Goal: Task Accomplishment & Management: Complete application form

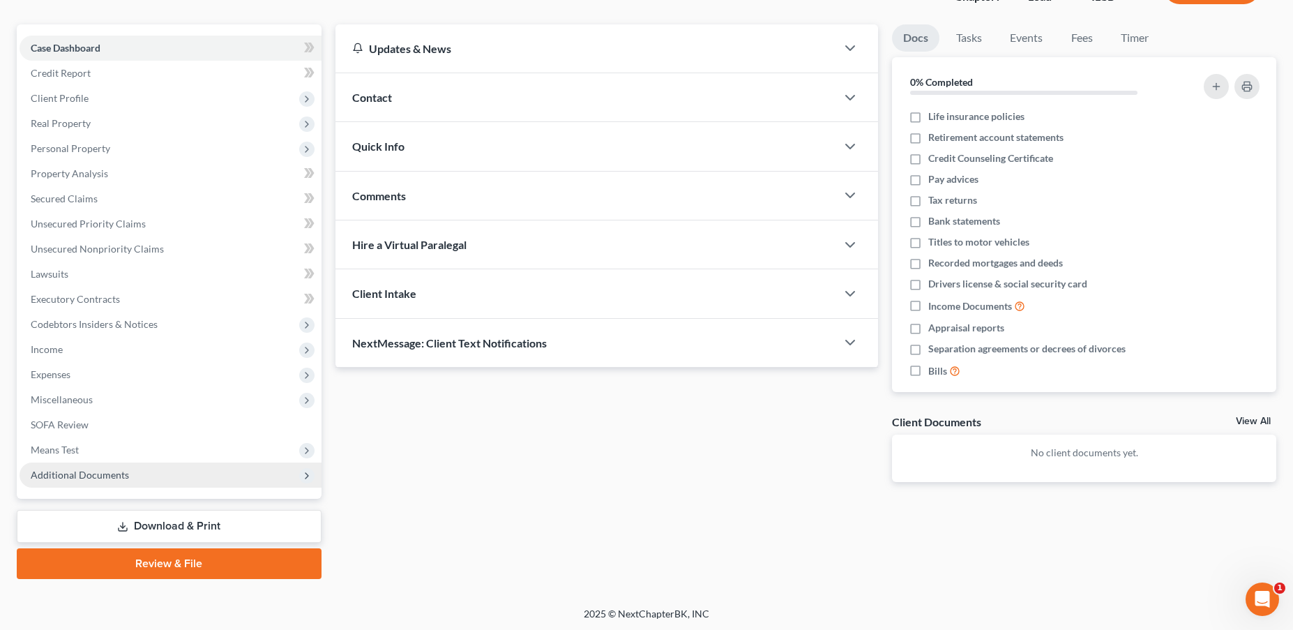
scroll to position [112, 0]
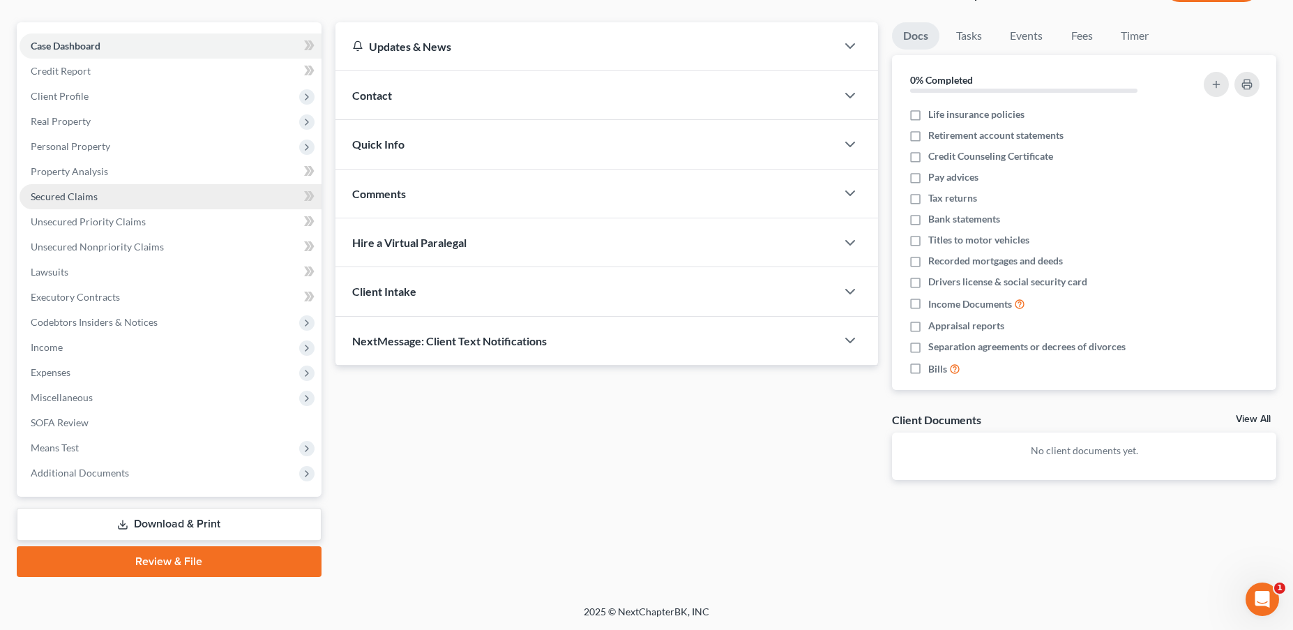
click at [89, 195] on span "Secured Claims" at bounding box center [64, 196] width 67 height 12
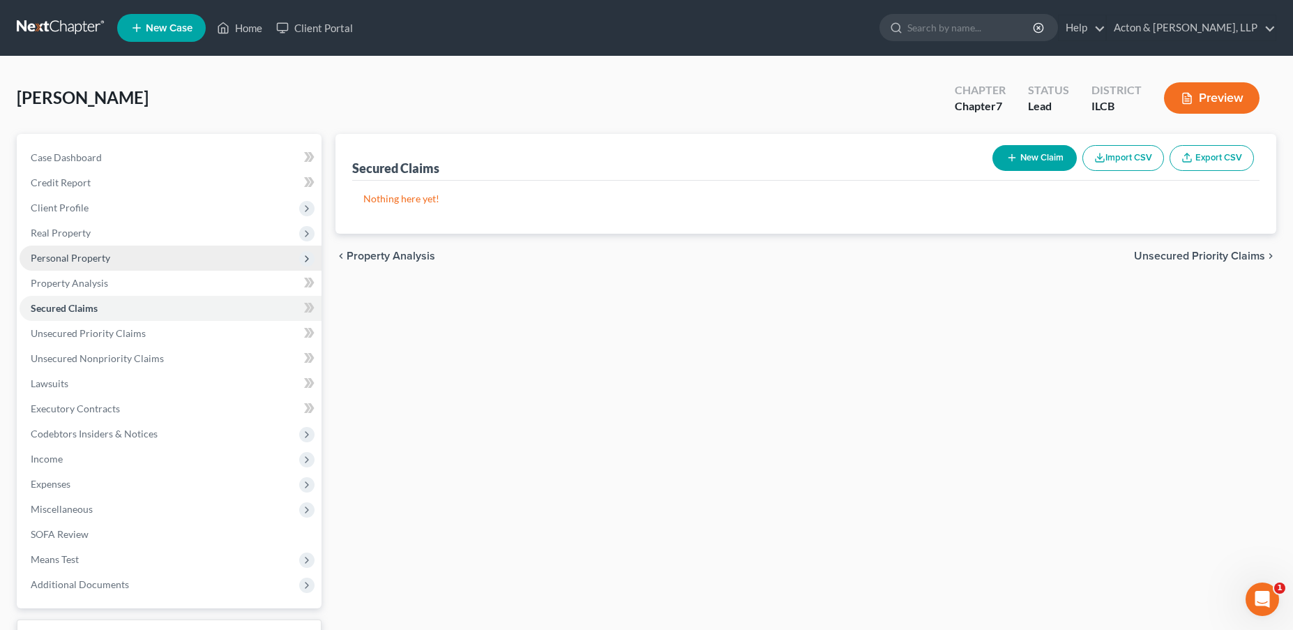
click at [63, 259] on span "Personal Property" at bounding box center [70, 258] width 79 height 12
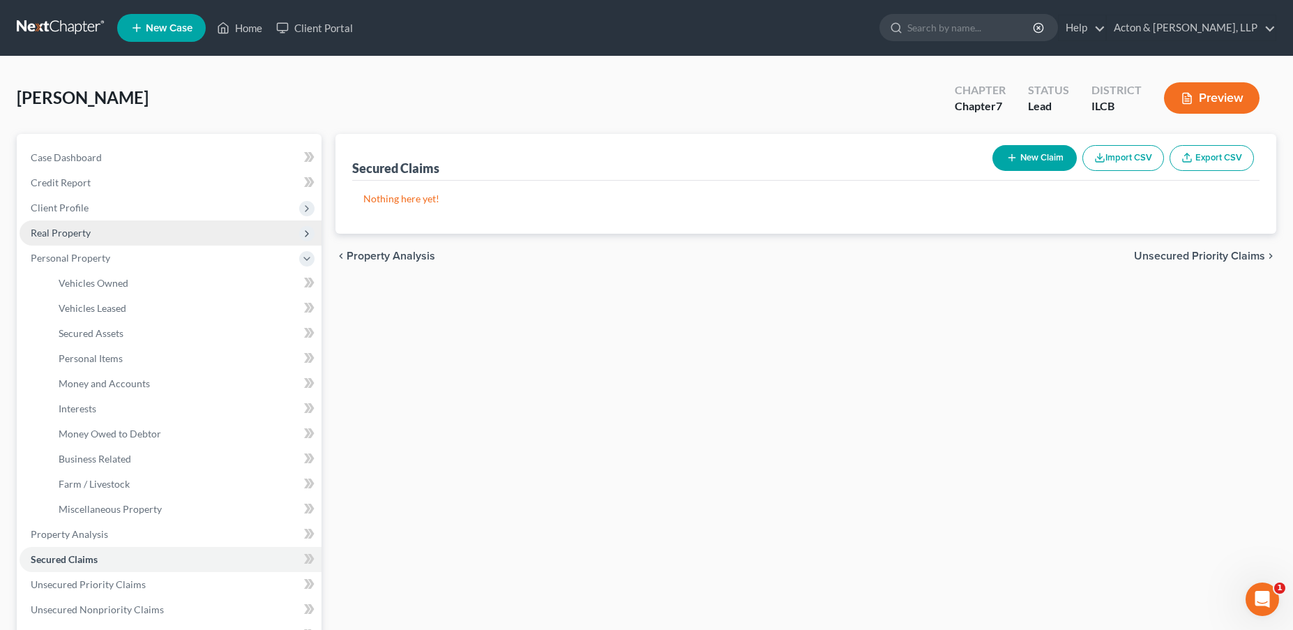
click at [90, 239] on span "Real Property" at bounding box center [171, 232] width 302 height 25
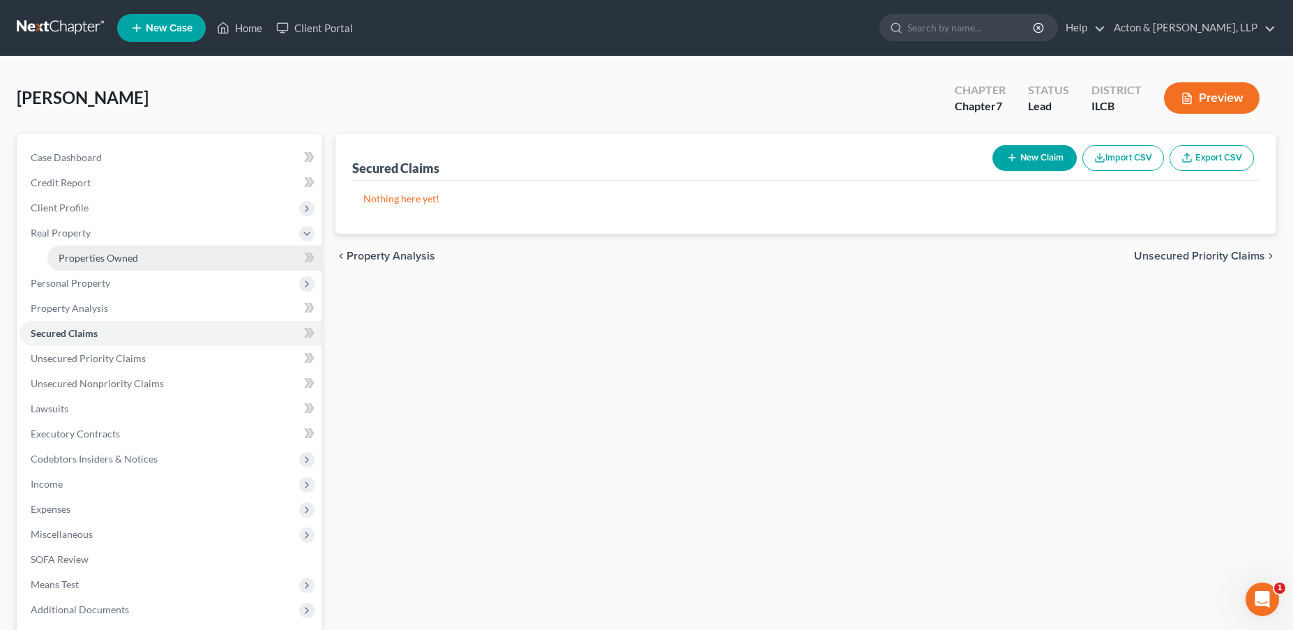
click at [168, 261] on link "Properties Owned" at bounding box center [184, 257] width 274 height 25
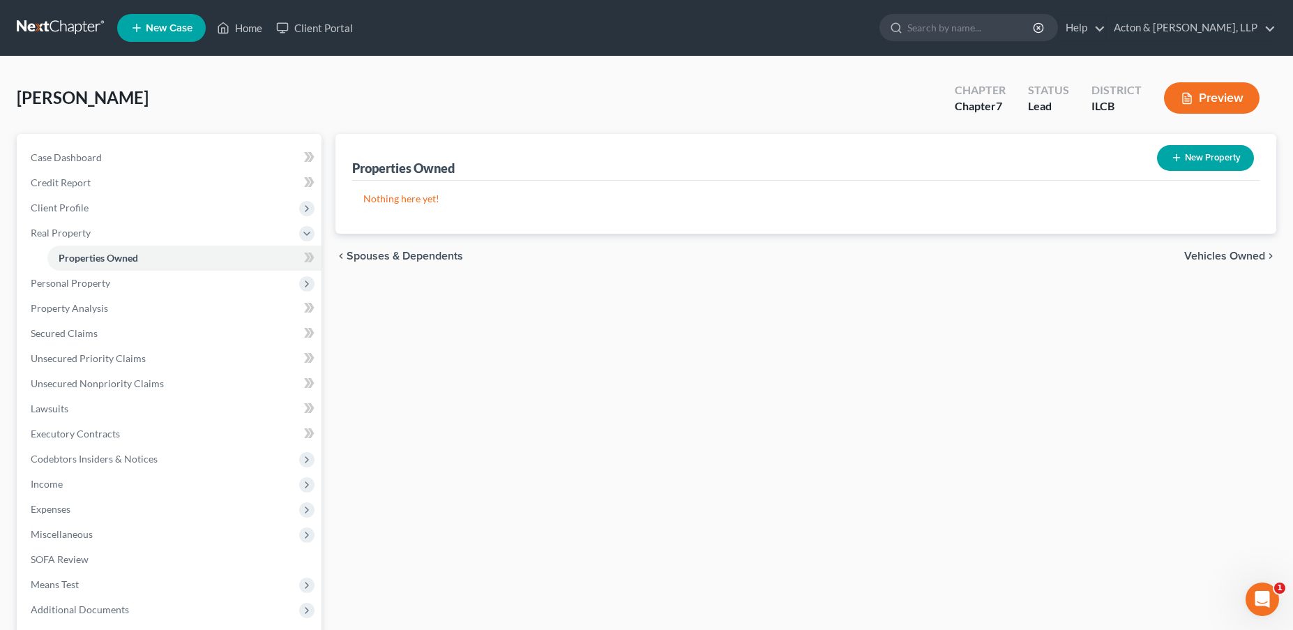
click at [1209, 158] on button "New Property" at bounding box center [1205, 158] width 97 height 26
select select "0"
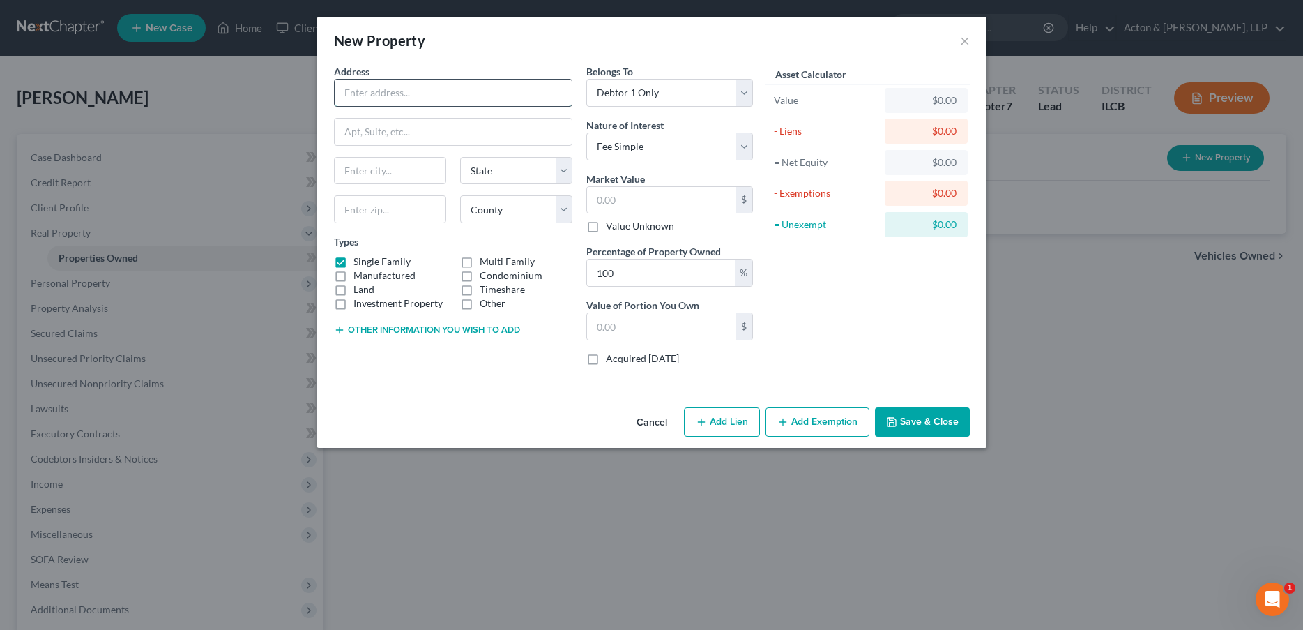
click at [485, 96] on input "text" at bounding box center [453, 92] width 237 height 26
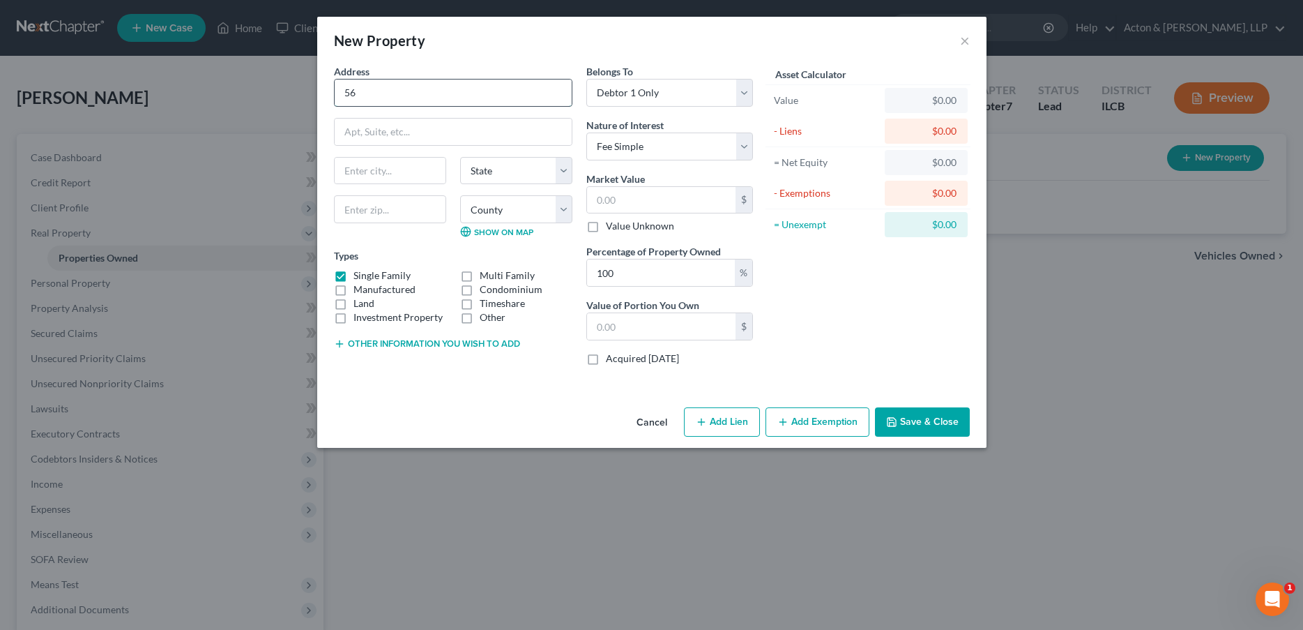
click at [506, 85] on input "56" at bounding box center [453, 92] width 237 height 26
type input "[STREET_ADDRESS]"
type input "[GEOGRAPHIC_DATA]"
select select "14"
type input "61832"
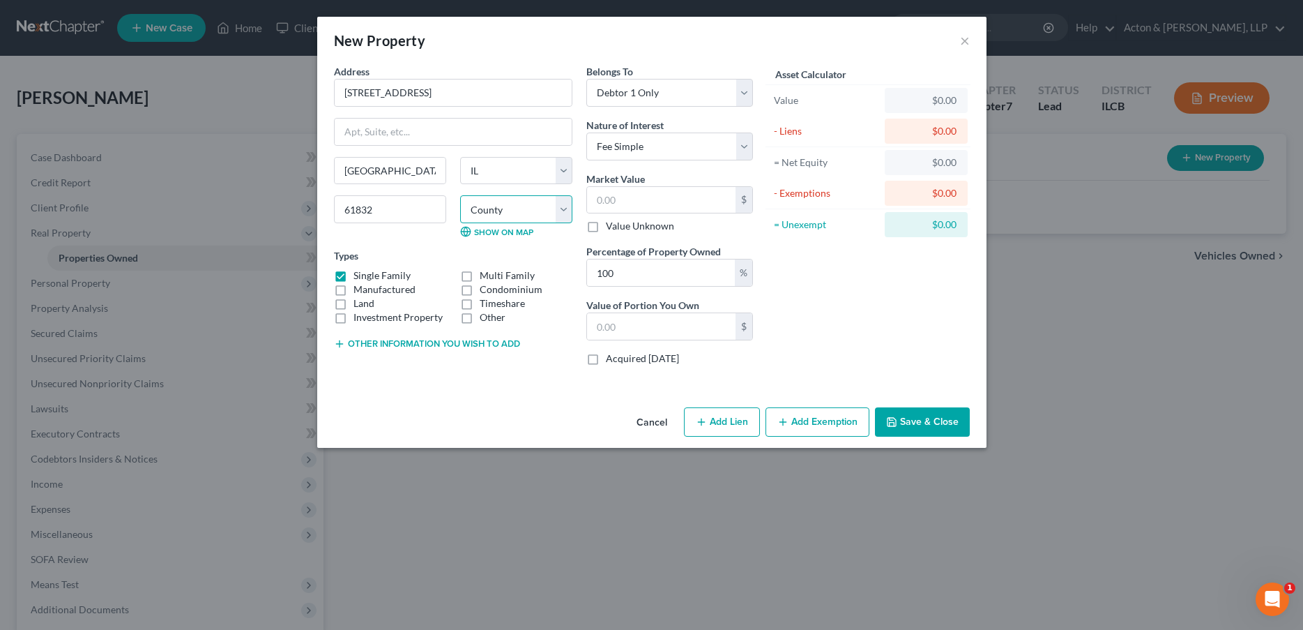
click at [520, 207] on select "County [GEOGRAPHIC_DATA] [GEOGRAPHIC_DATA] [GEOGRAPHIC_DATA] [GEOGRAPHIC_DATA] …" at bounding box center [516, 209] width 112 height 28
select select "91"
click at [460, 195] on select "County [GEOGRAPHIC_DATA] [GEOGRAPHIC_DATA] [GEOGRAPHIC_DATA] [GEOGRAPHIC_DATA] …" at bounding box center [516, 209] width 112 height 28
click at [646, 200] on input "text" at bounding box center [661, 200] width 149 height 26
click at [740, 426] on button "Add Lien" at bounding box center [722, 421] width 76 height 29
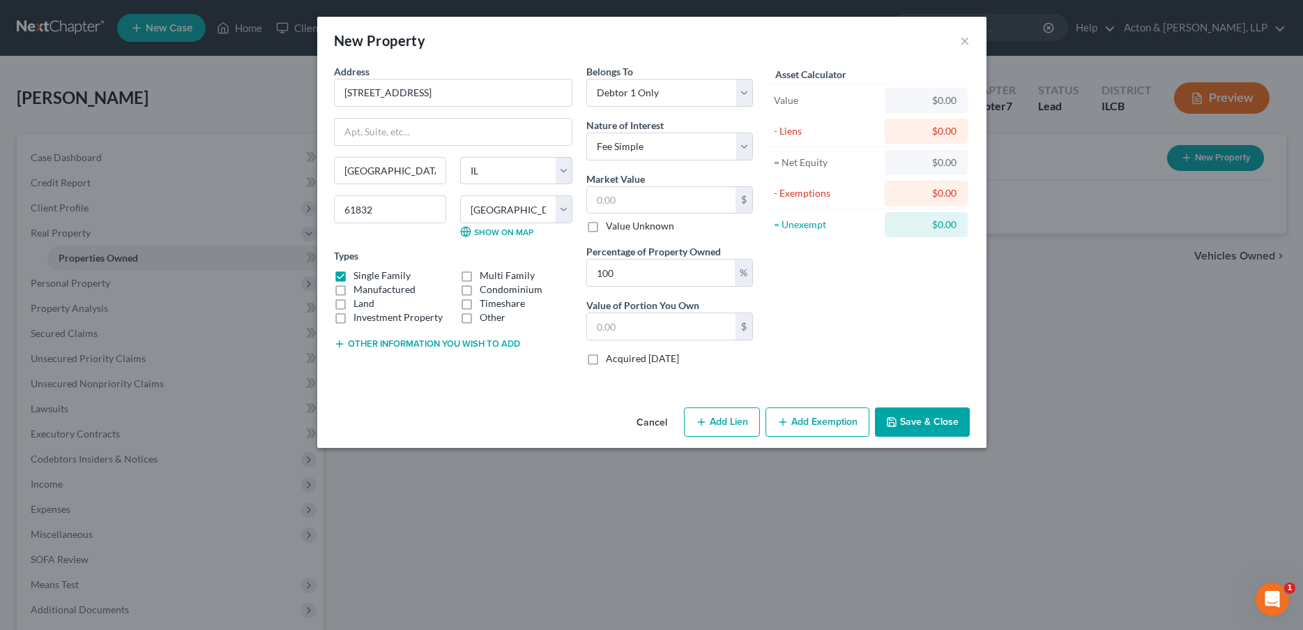
select select "0"
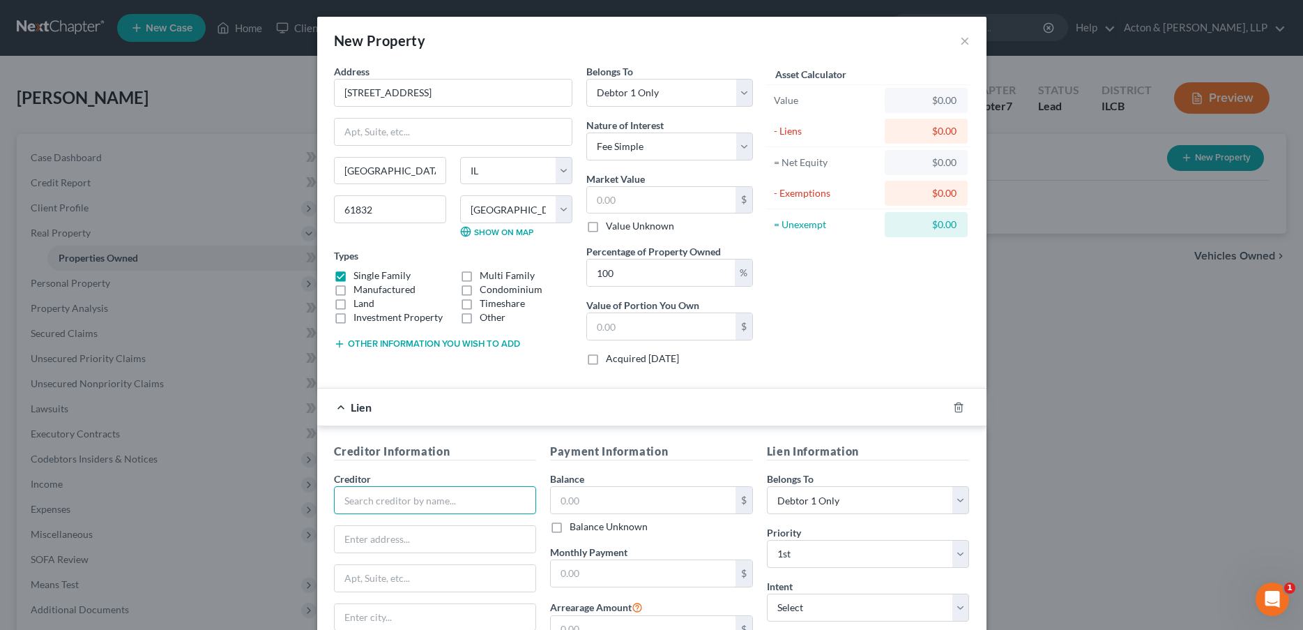
click at [464, 498] on input "text" at bounding box center [435, 500] width 203 height 28
click at [431, 523] on div "[PERSON_NAME] National Bank" at bounding box center [417, 524] width 145 height 14
type input "[PERSON_NAME] National Bank"
type input "[STREET_ADDRESS]"
type input "[PERSON_NAME]"
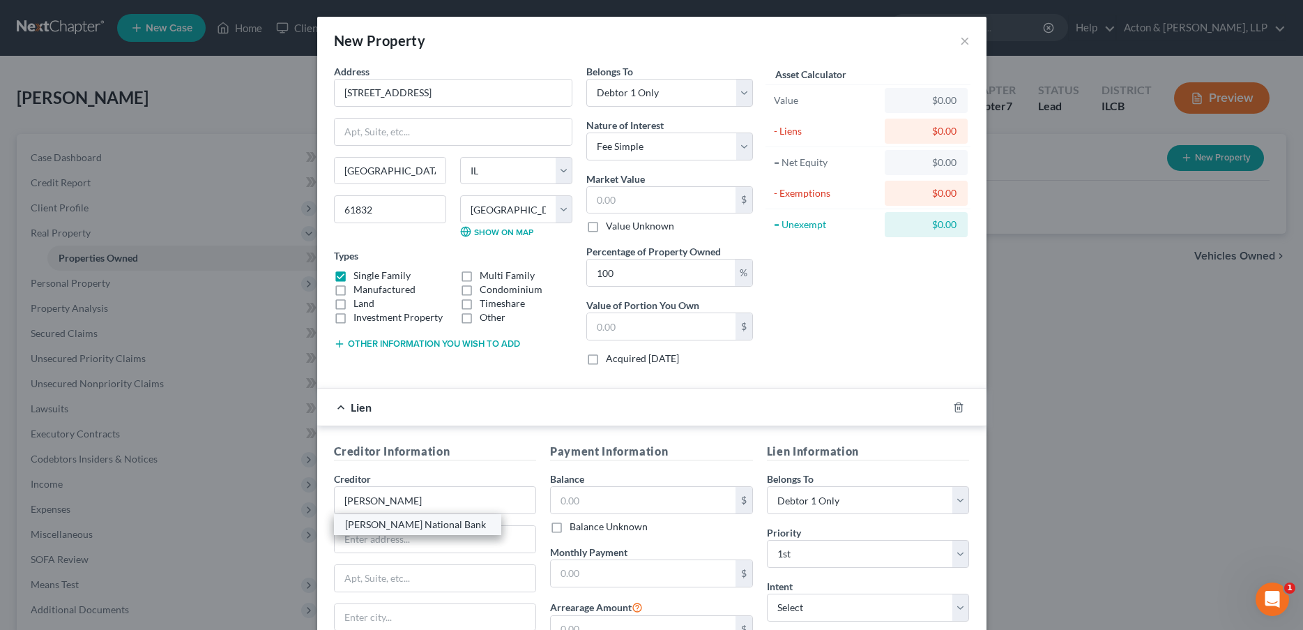
select select "14"
type input "61817"
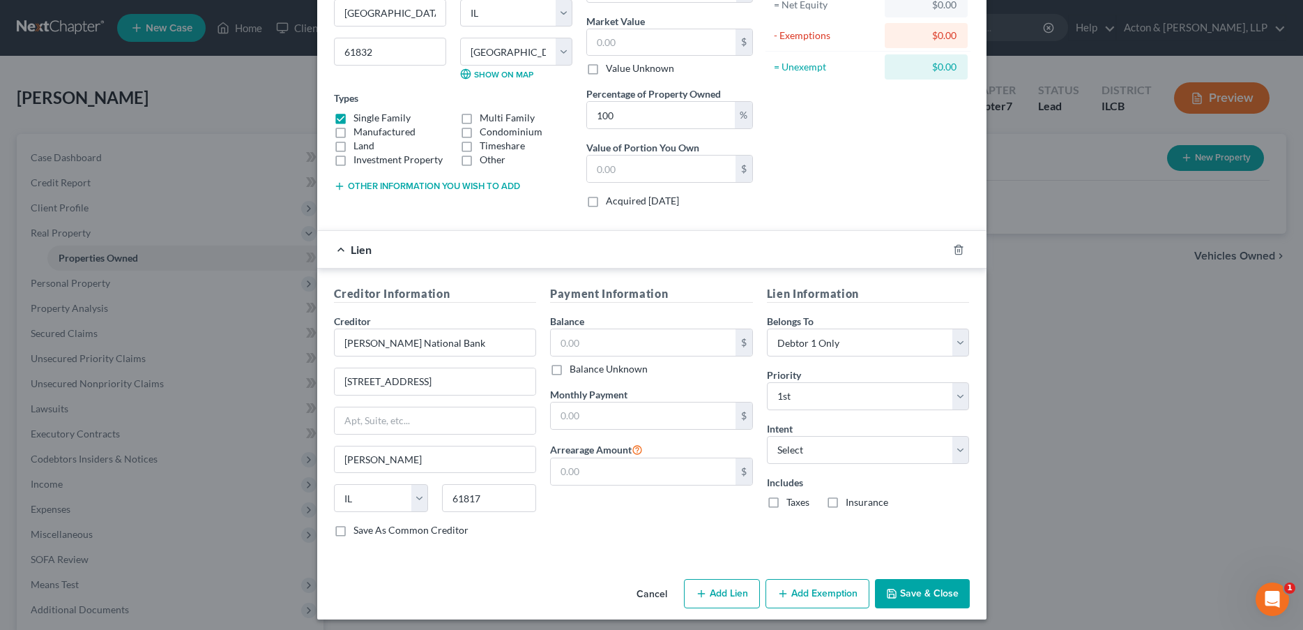
scroll to position [164, 0]
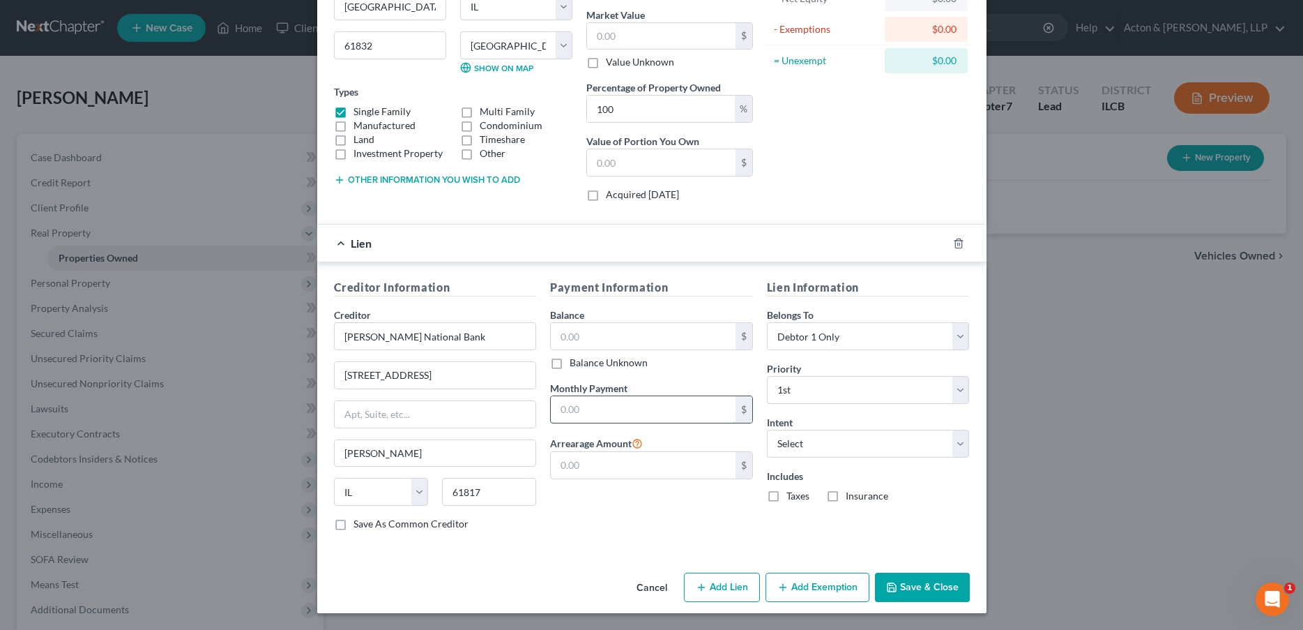
click at [581, 400] on input "text" at bounding box center [643, 409] width 185 height 26
type input "384.14"
click at [599, 335] on input "text" at bounding box center [643, 336] width 185 height 26
type input "15,000"
click at [901, 588] on button "Save & Close" at bounding box center [922, 586] width 95 height 29
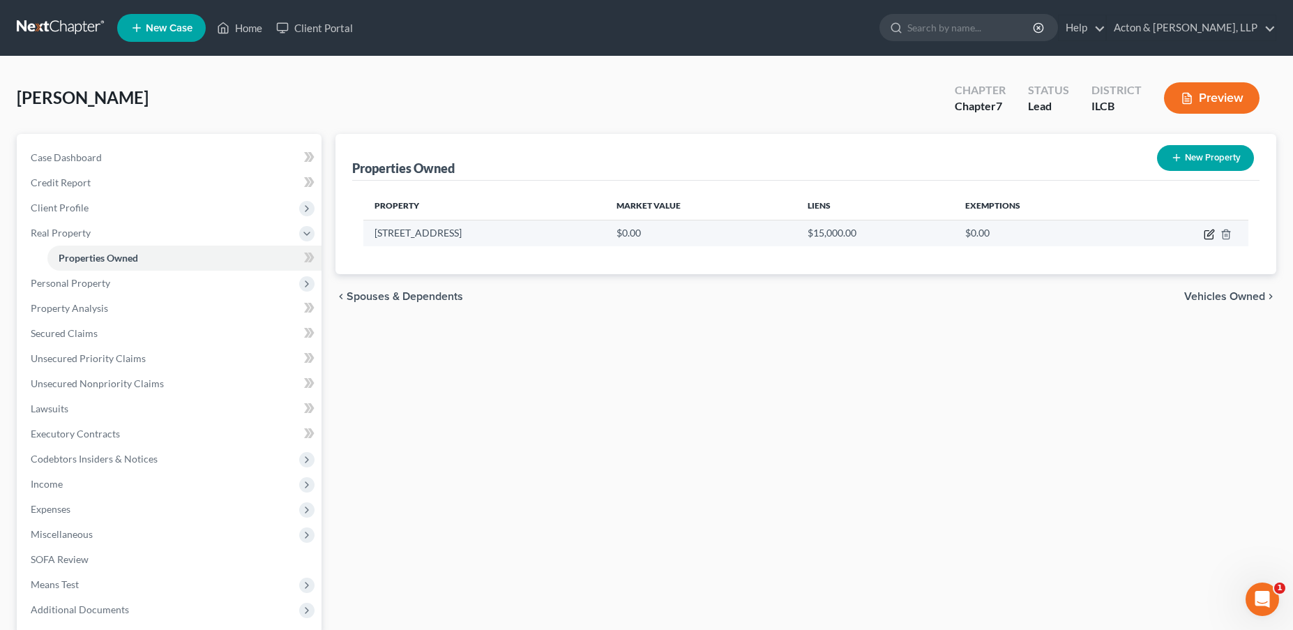
click at [1206, 235] on icon "button" at bounding box center [1208, 234] width 11 height 11
select select "14"
select select "91"
select select "0"
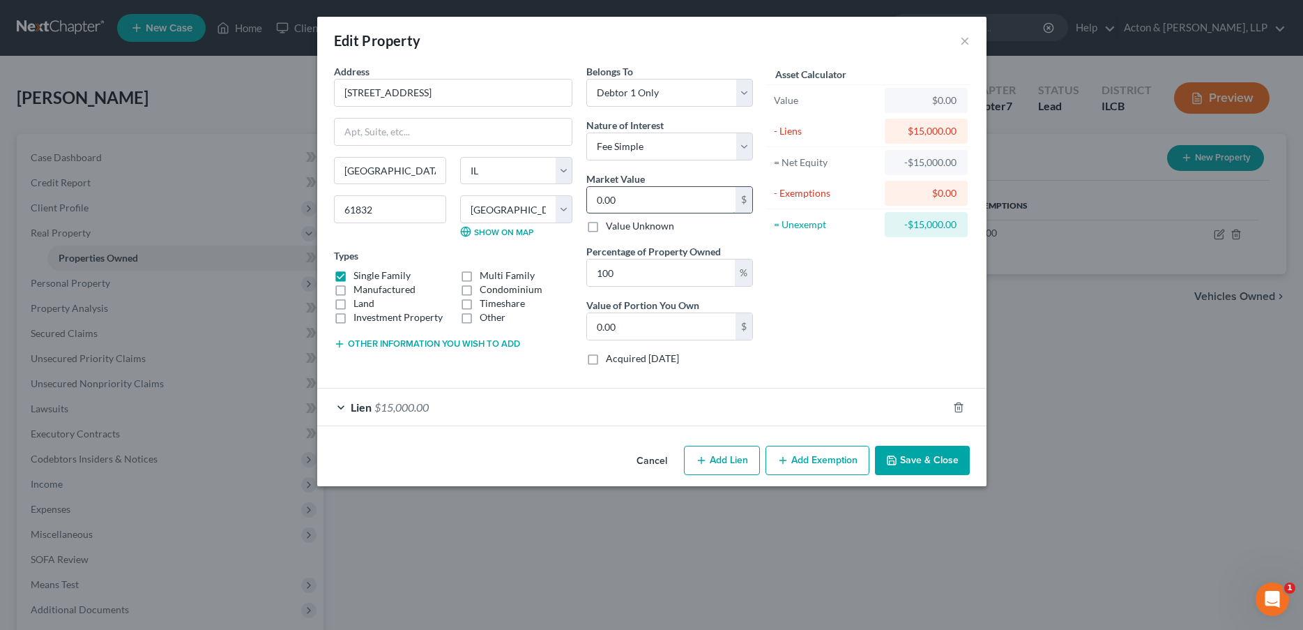
click at [628, 196] on input "0.00" at bounding box center [661, 200] width 149 height 26
type input "3"
type input "3.00"
type input "32"
type input "32.00"
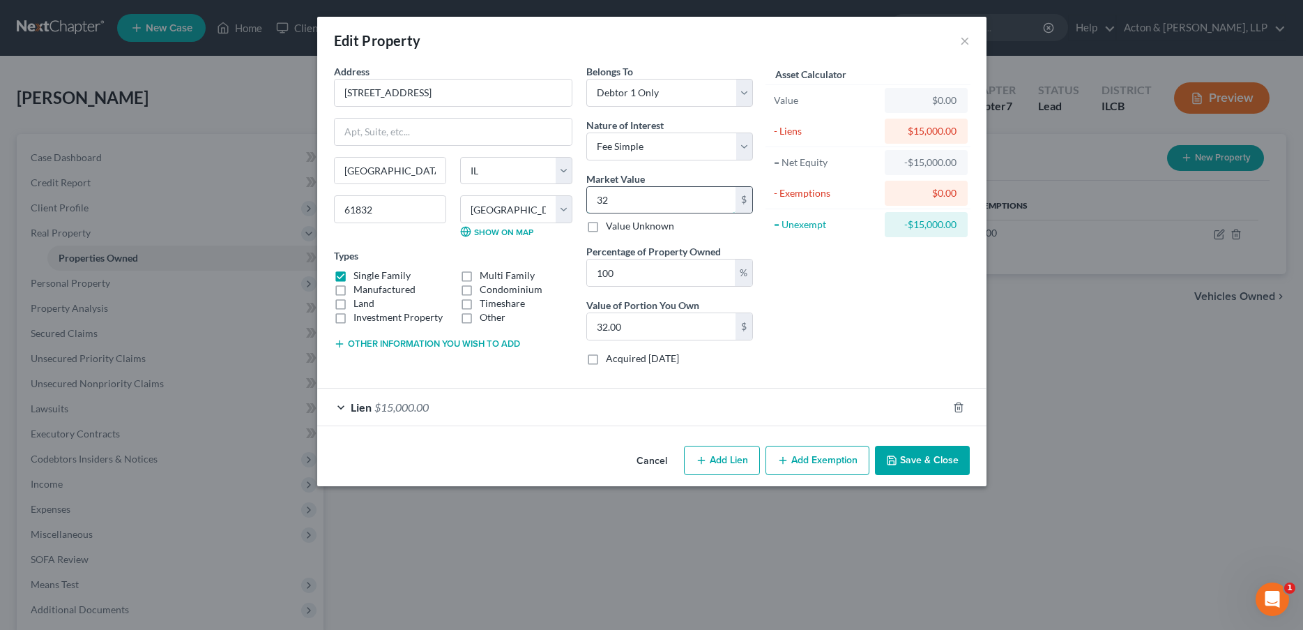
type input "328"
type input "328.00"
type input "3289"
type input "3,289.00"
type input "3,2892"
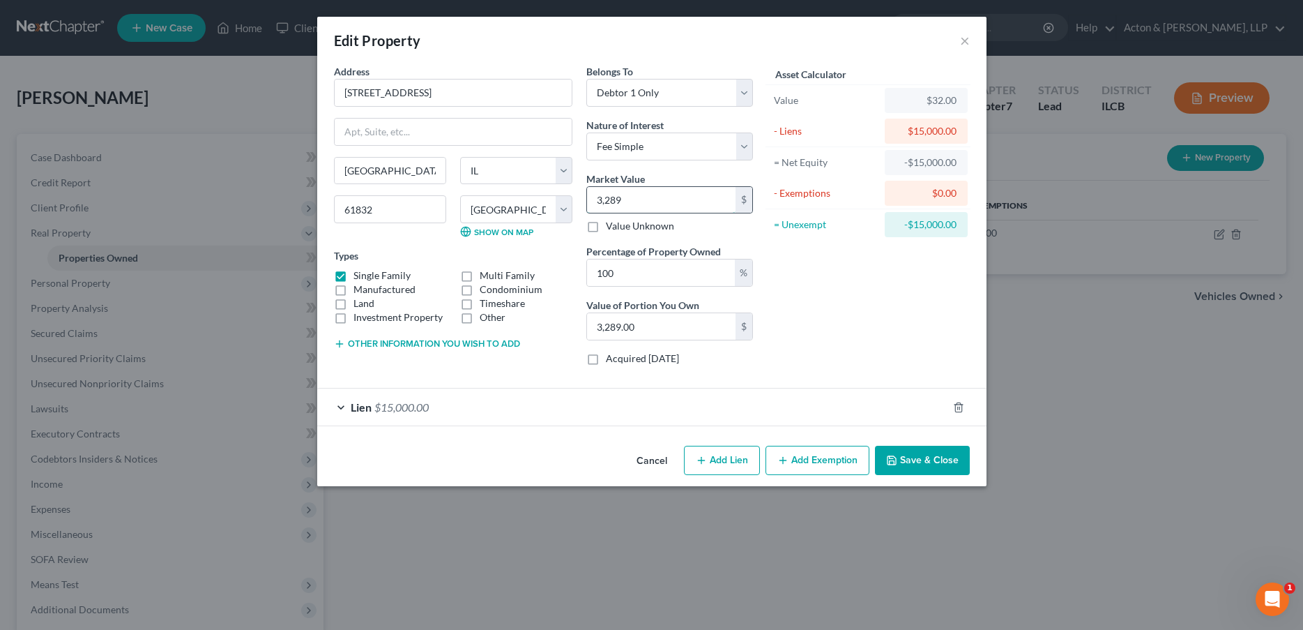
type input "32,892.00"
type input "32,892"
click at [796, 465] on button "Add Exemption" at bounding box center [818, 460] width 104 height 29
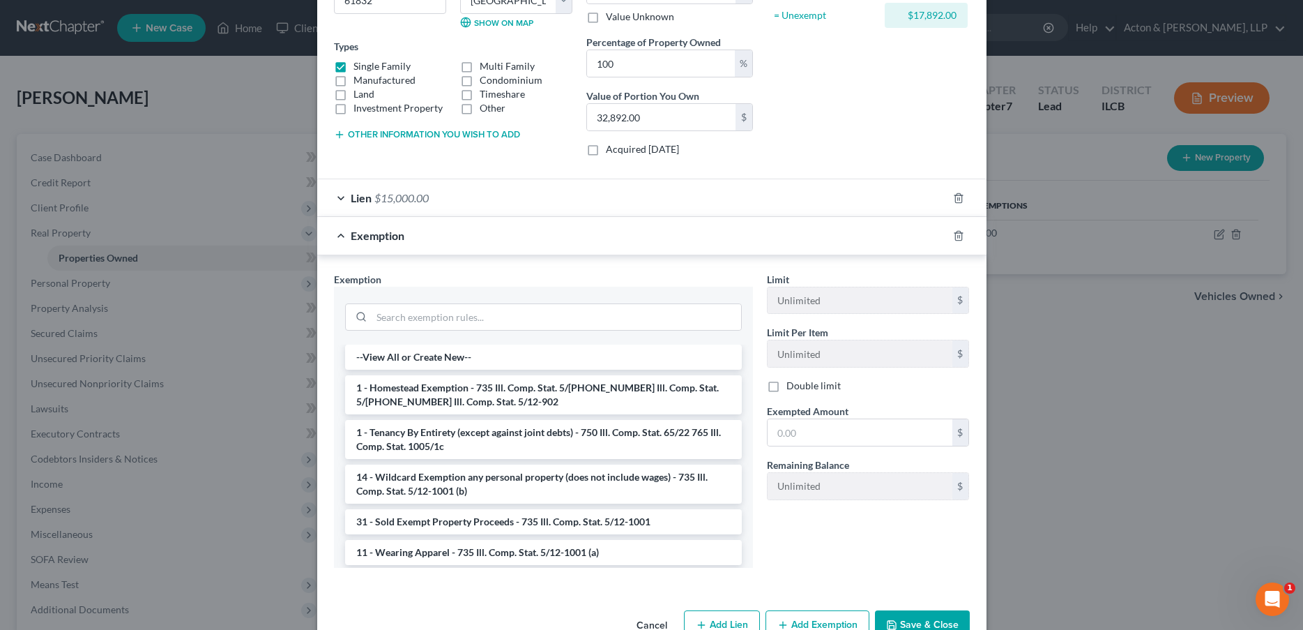
drag, startPoint x: 428, startPoint y: 393, endPoint x: 523, endPoint y: 423, distance: 99.2
click at [430, 395] on li "1 - Homestead Exemption - 735 Ill. Comp. Stat. 5/[PHONE_NUMBER] Ill. Comp. Stat…" at bounding box center [543, 394] width 397 height 39
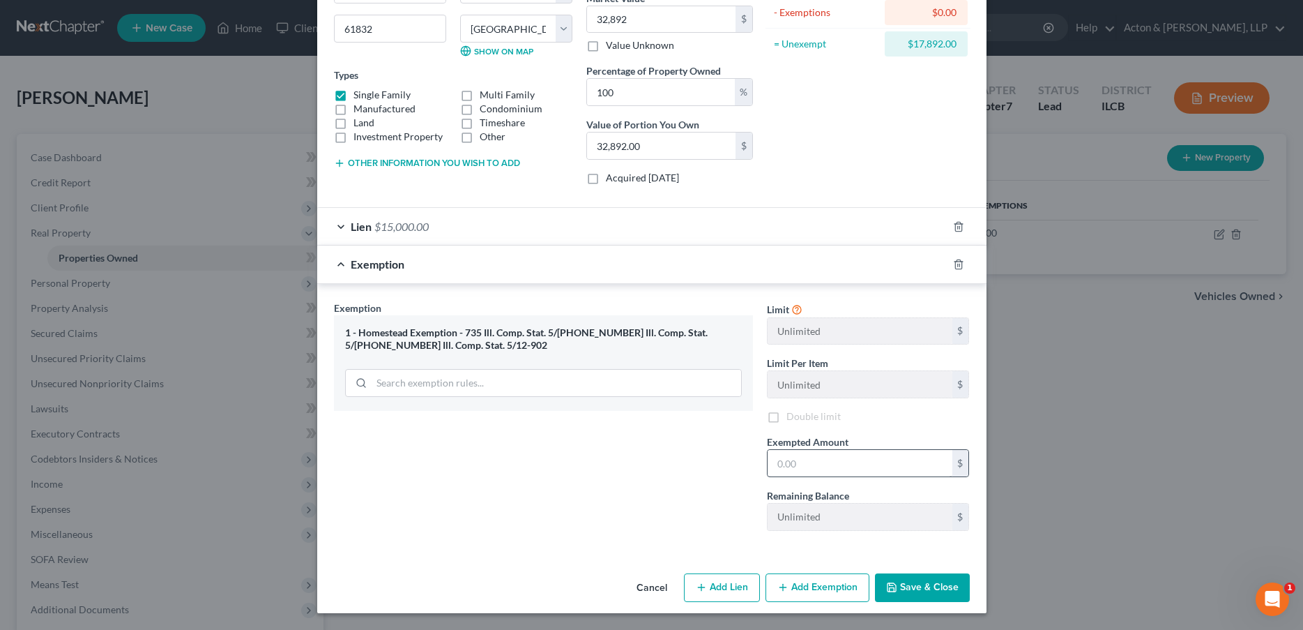
scroll to position [181, 0]
click at [791, 448] on label "Exempted Amount *" at bounding box center [808, 441] width 82 height 15
click at [784, 461] on input "text" at bounding box center [860, 463] width 185 height 26
type input "15,000"
click at [941, 595] on button "Save & Close" at bounding box center [922, 587] width 95 height 29
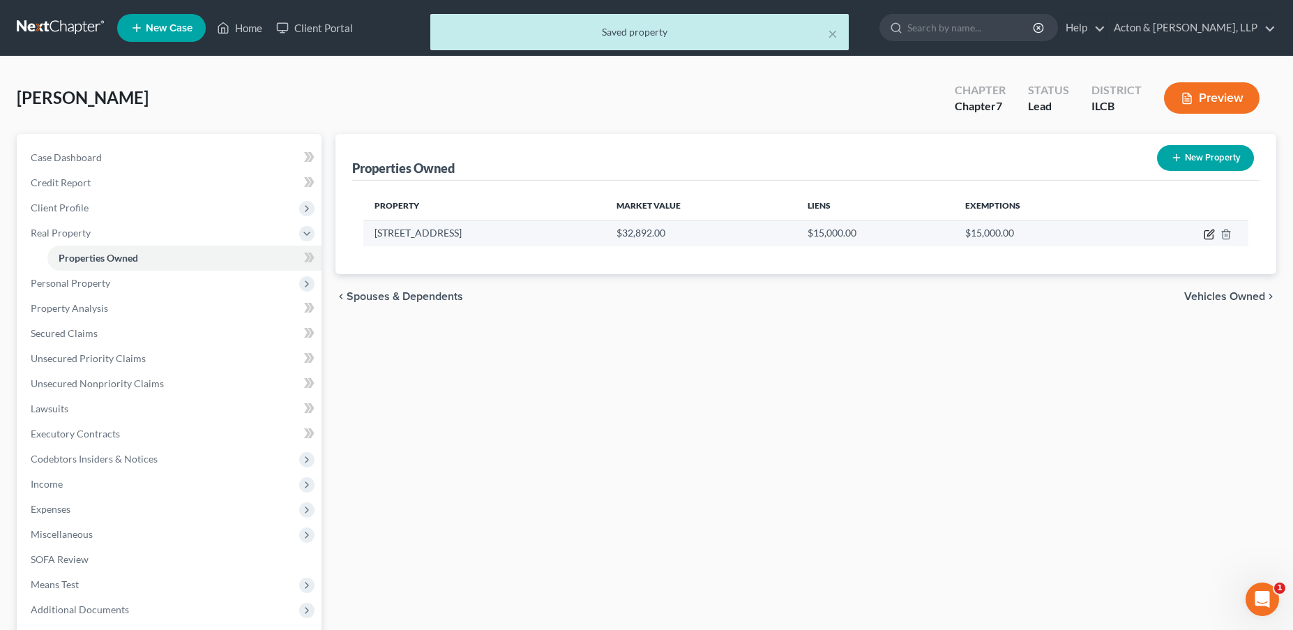
click at [1208, 237] on icon "button" at bounding box center [1208, 234] width 11 height 11
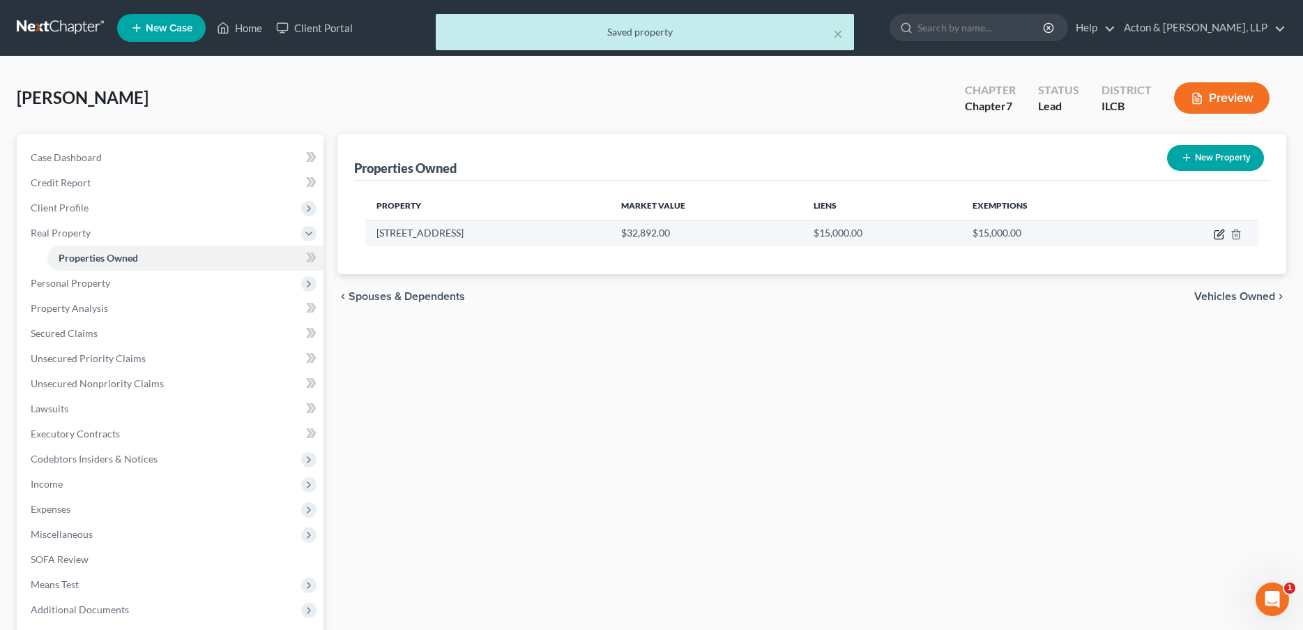
select select "14"
select select "91"
select select "0"
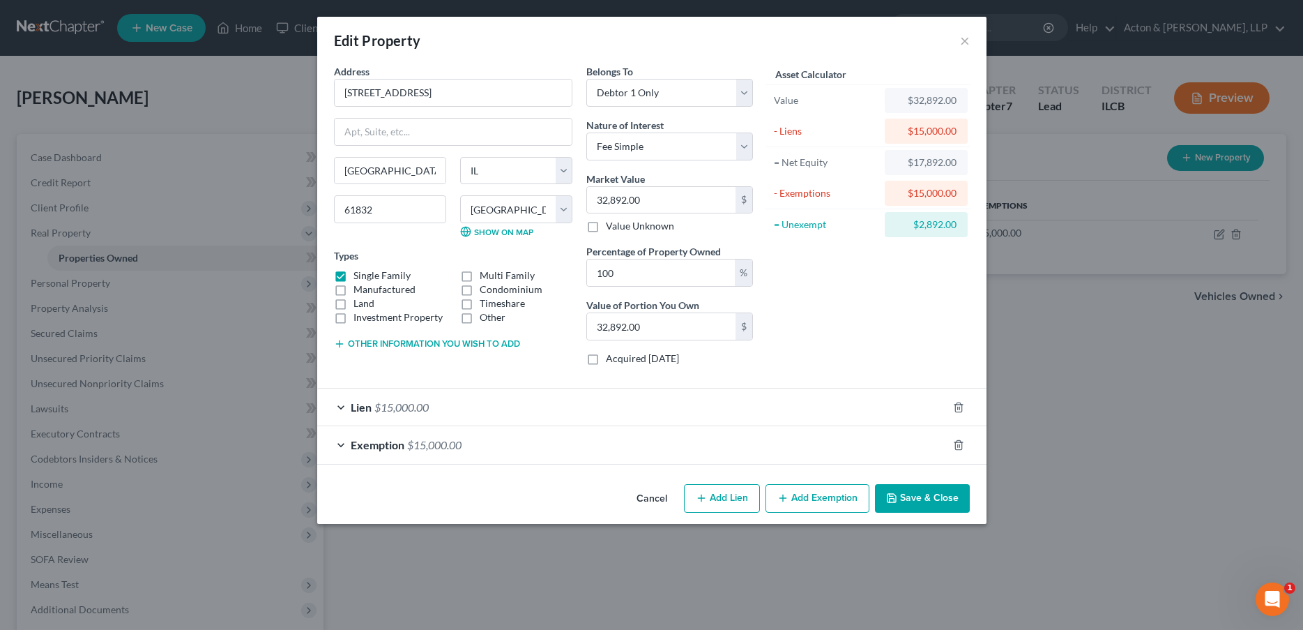
click at [920, 501] on button "Save & Close" at bounding box center [922, 498] width 95 height 29
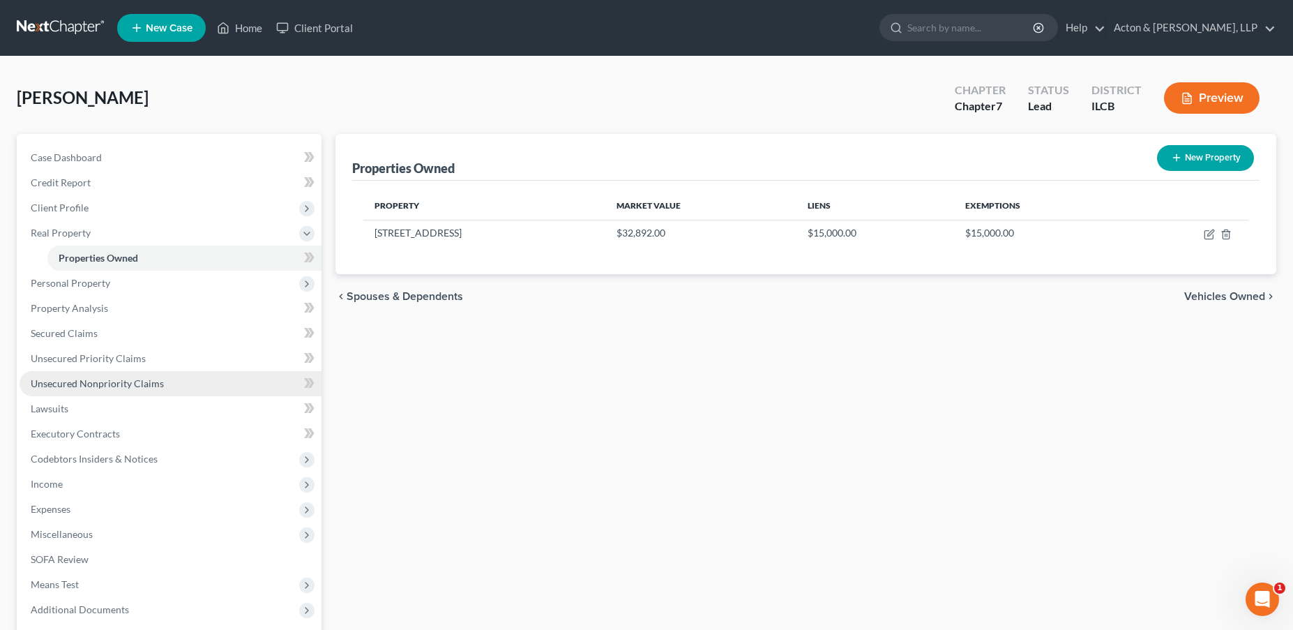
click at [97, 385] on span "Unsecured Nonpriority Claims" at bounding box center [97, 383] width 133 height 12
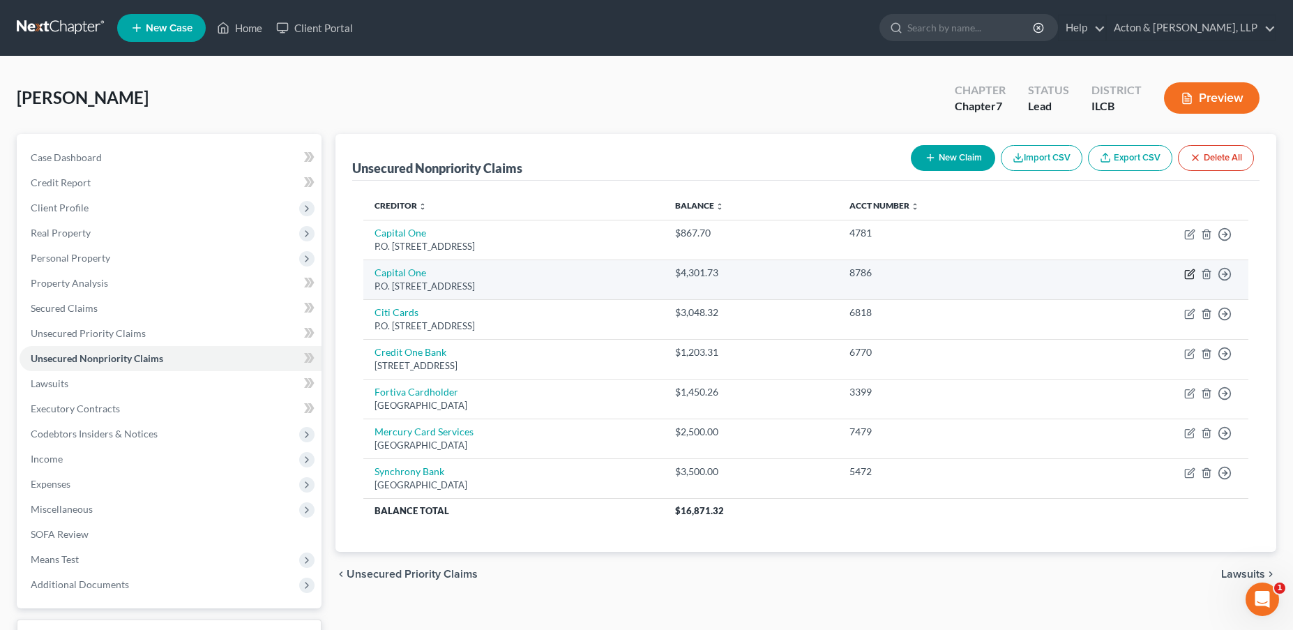
click at [1193, 273] on icon "button" at bounding box center [1189, 273] width 11 height 11
select select "14"
select select "2"
select select "0"
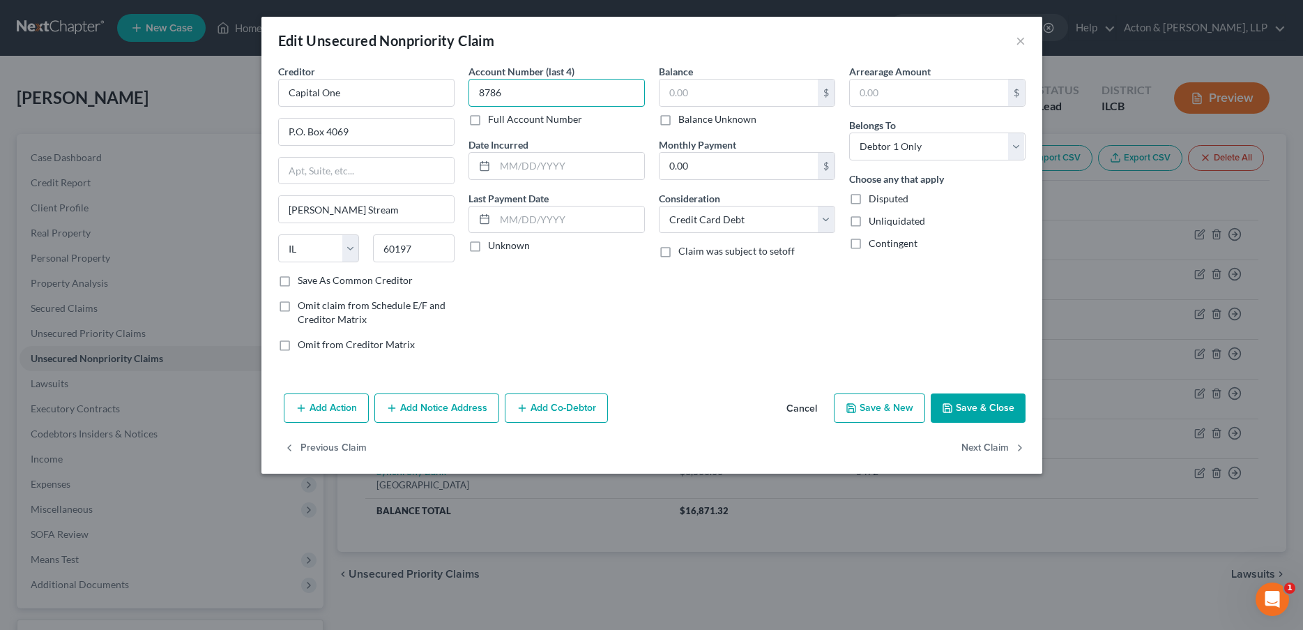
type input "8786"
click at [698, 96] on input "text" at bounding box center [739, 92] width 158 height 26
type input "4,842"
click at [980, 409] on button "Save & Close" at bounding box center [978, 407] width 95 height 29
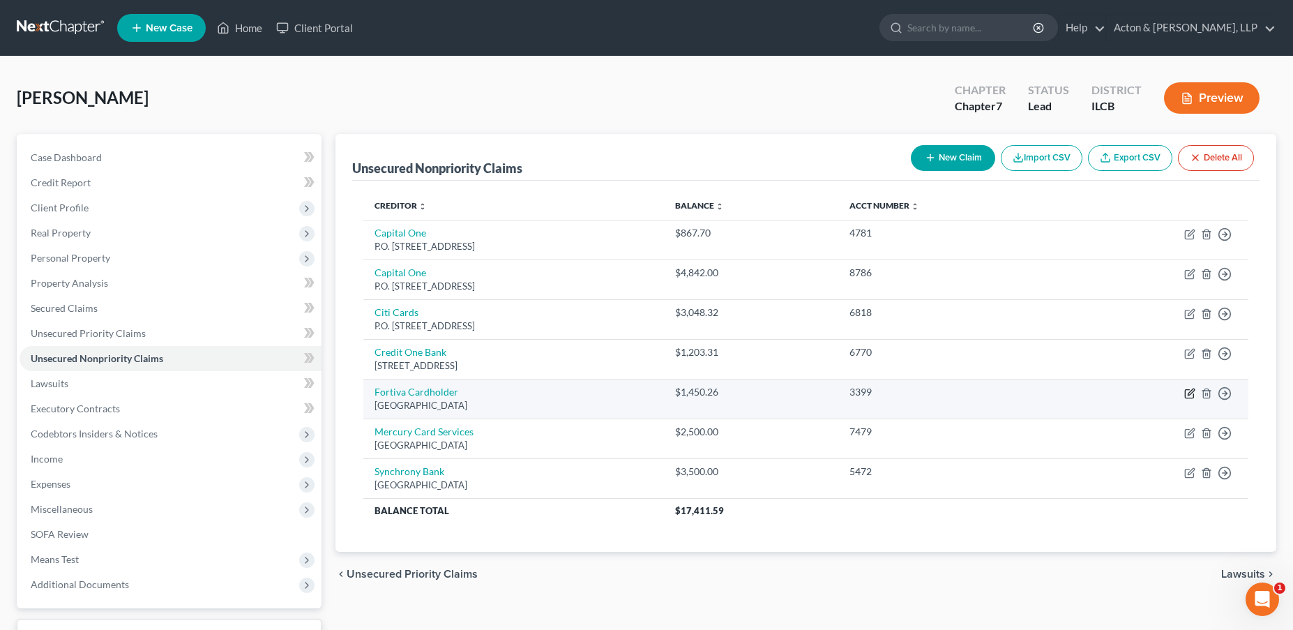
click at [1187, 390] on icon "button" at bounding box center [1189, 393] width 8 height 8
select select "26"
select select "2"
select select "0"
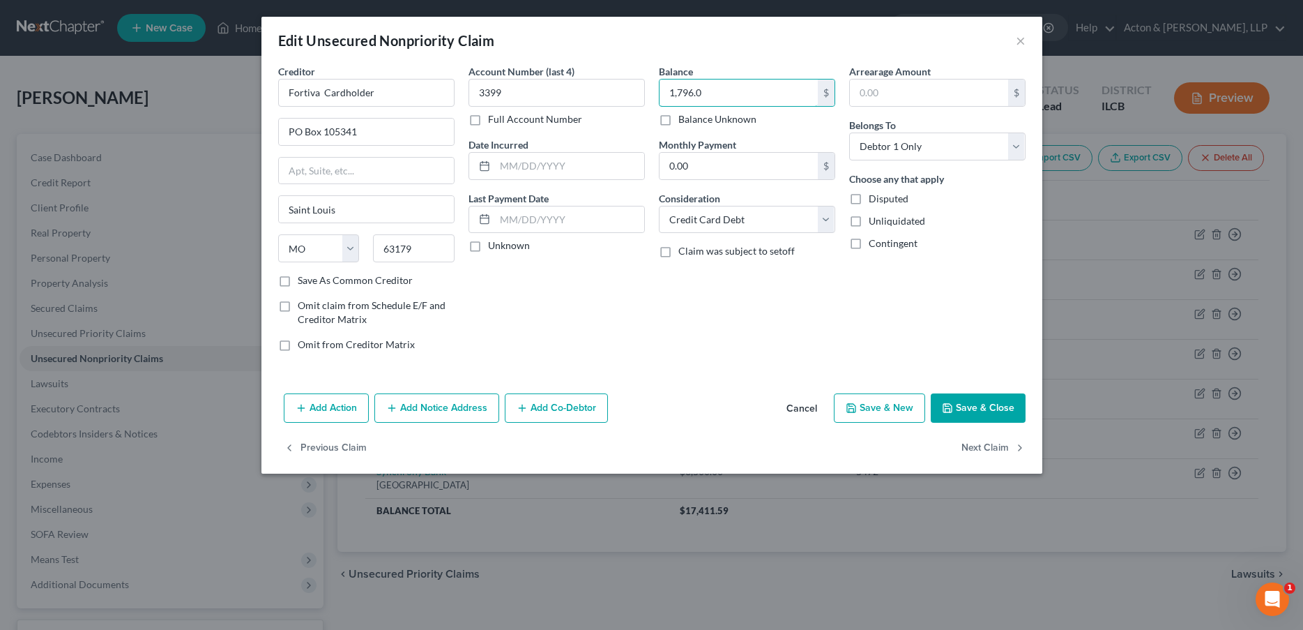
type input "1,796.0"
click at [985, 400] on button "Save & Close" at bounding box center [978, 407] width 95 height 29
type input "0"
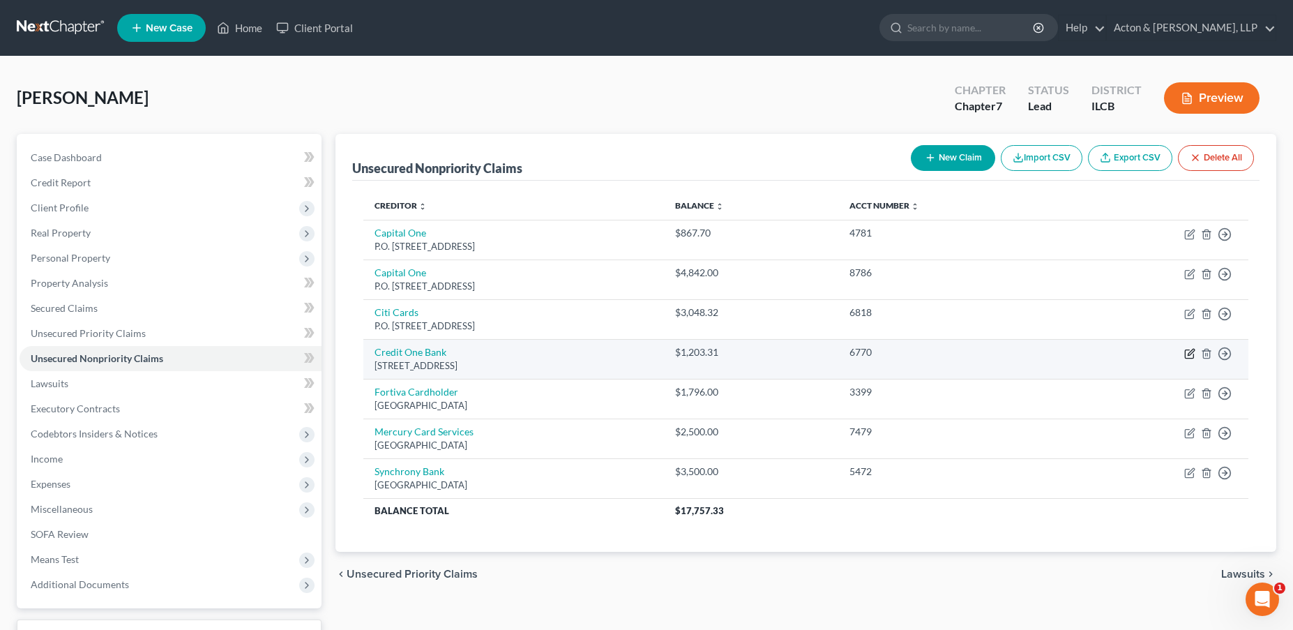
click at [1187, 356] on icon "button" at bounding box center [1189, 353] width 11 height 11
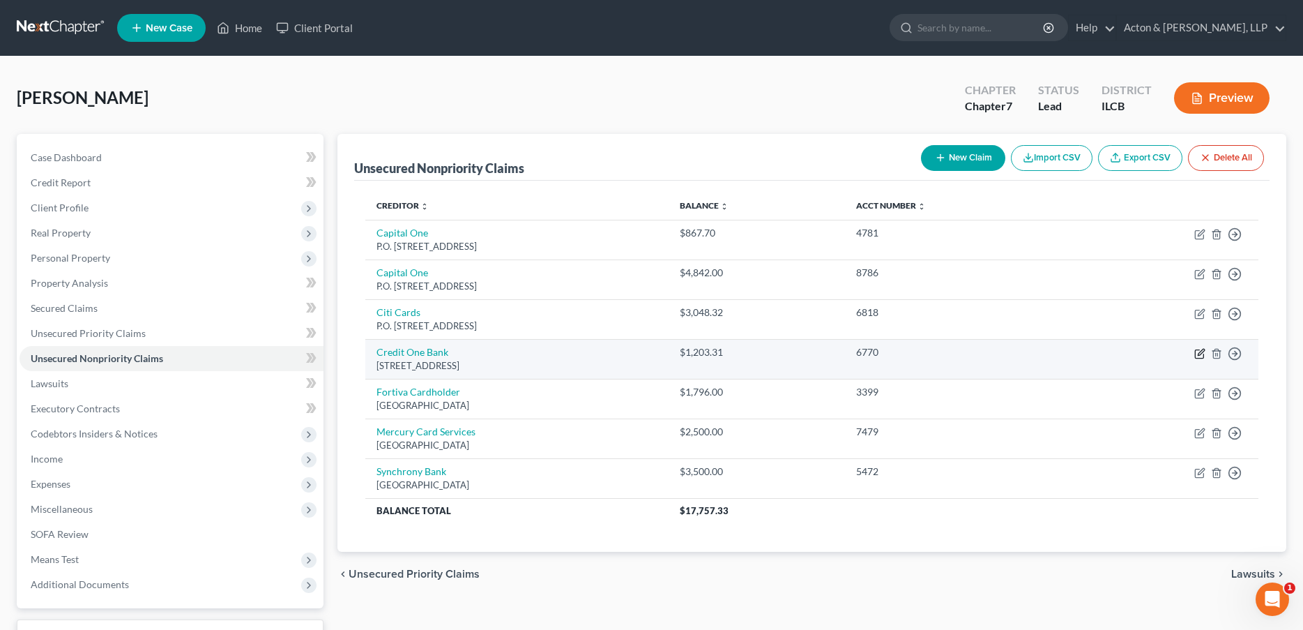
select select "31"
select select "2"
select select "0"
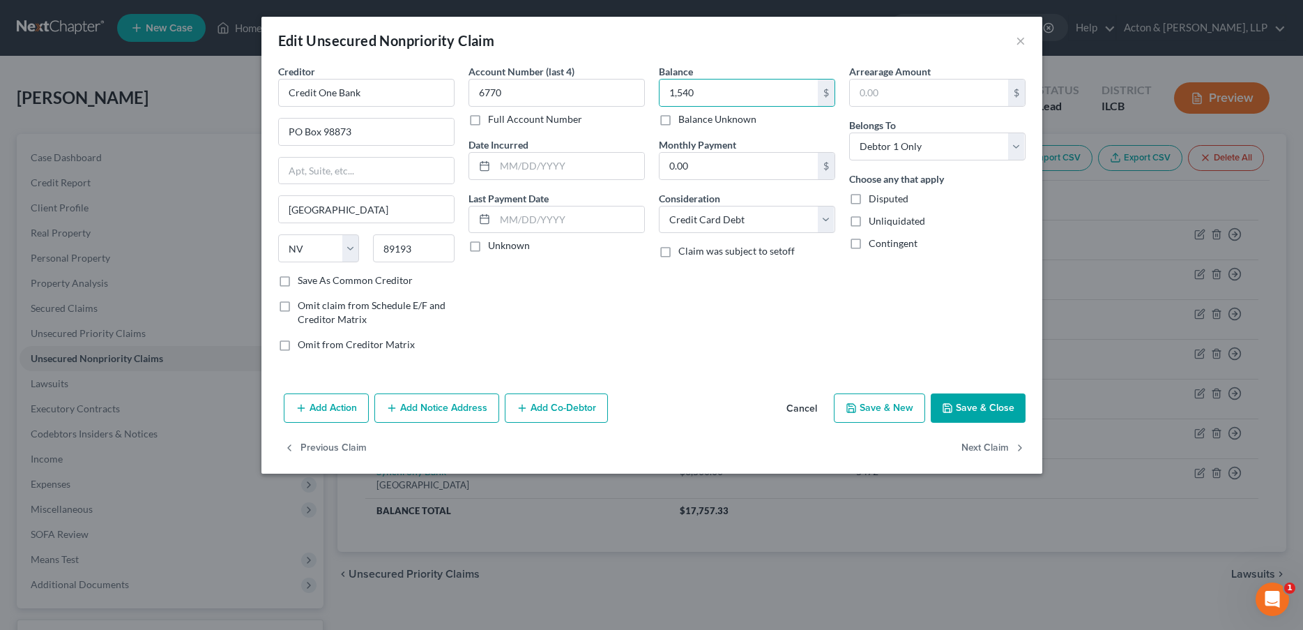
click at [986, 414] on button "Save & Close" at bounding box center [978, 407] width 95 height 29
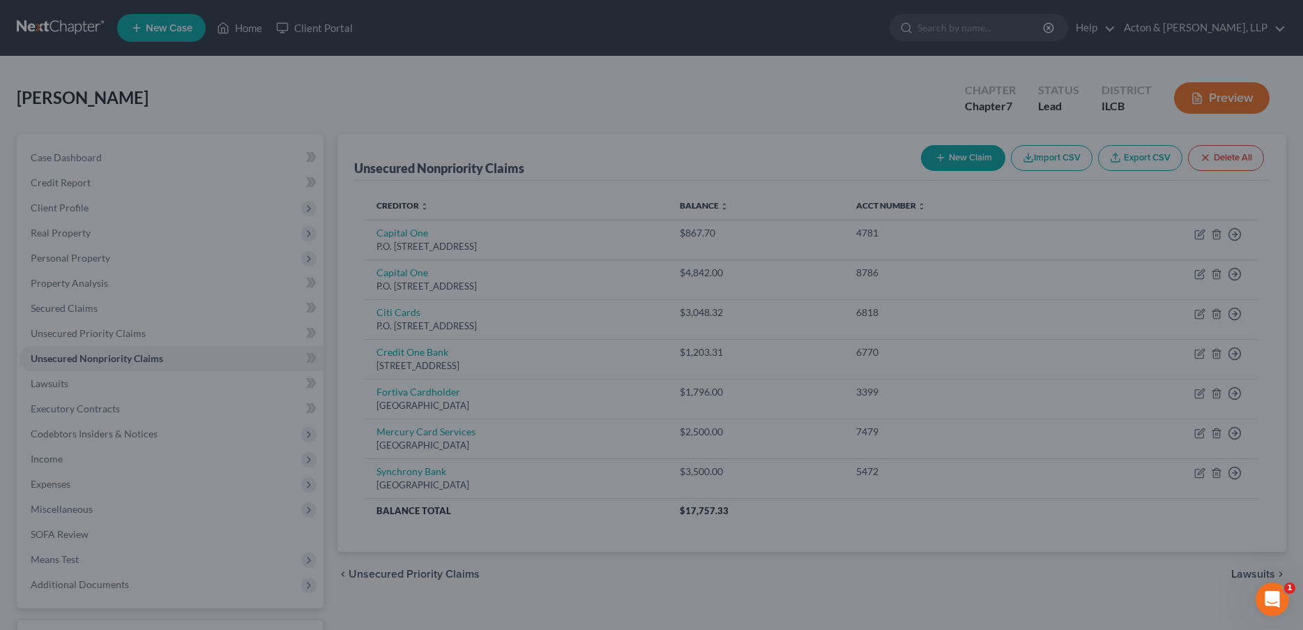
type input "1,540.00"
type input "0"
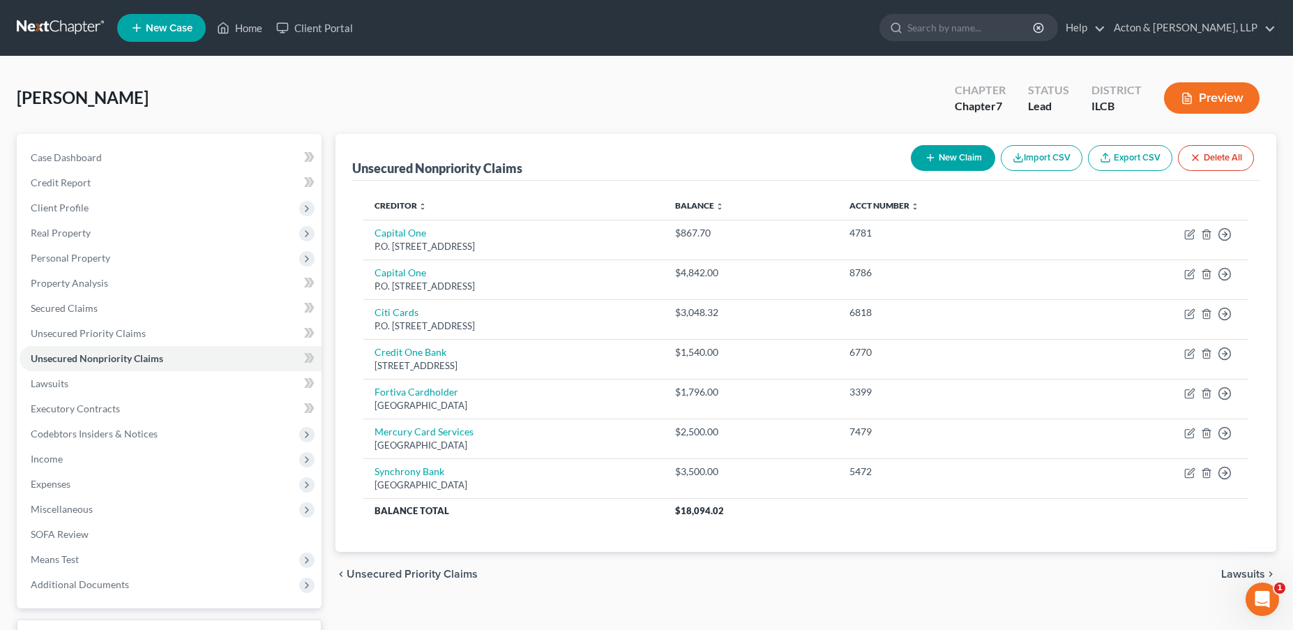
click at [964, 158] on button "New Claim" at bounding box center [953, 158] width 84 height 26
select select "0"
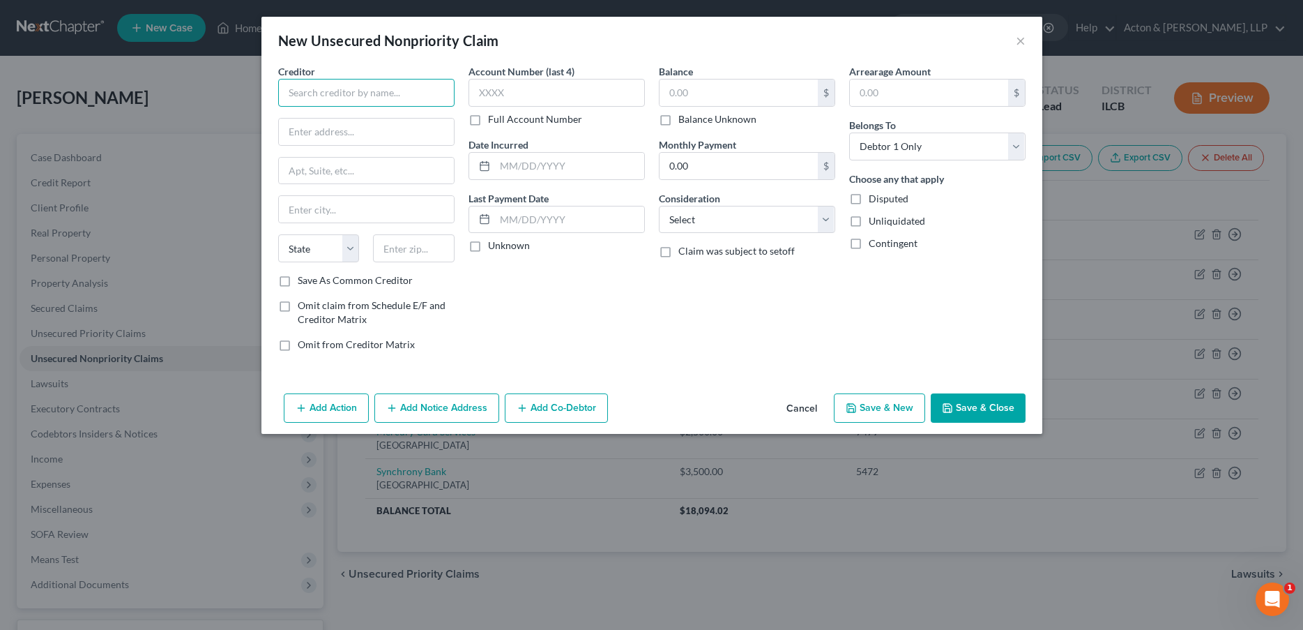
click at [430, 91] on input "text" at bounding box center [366, 93] width 176 height 28
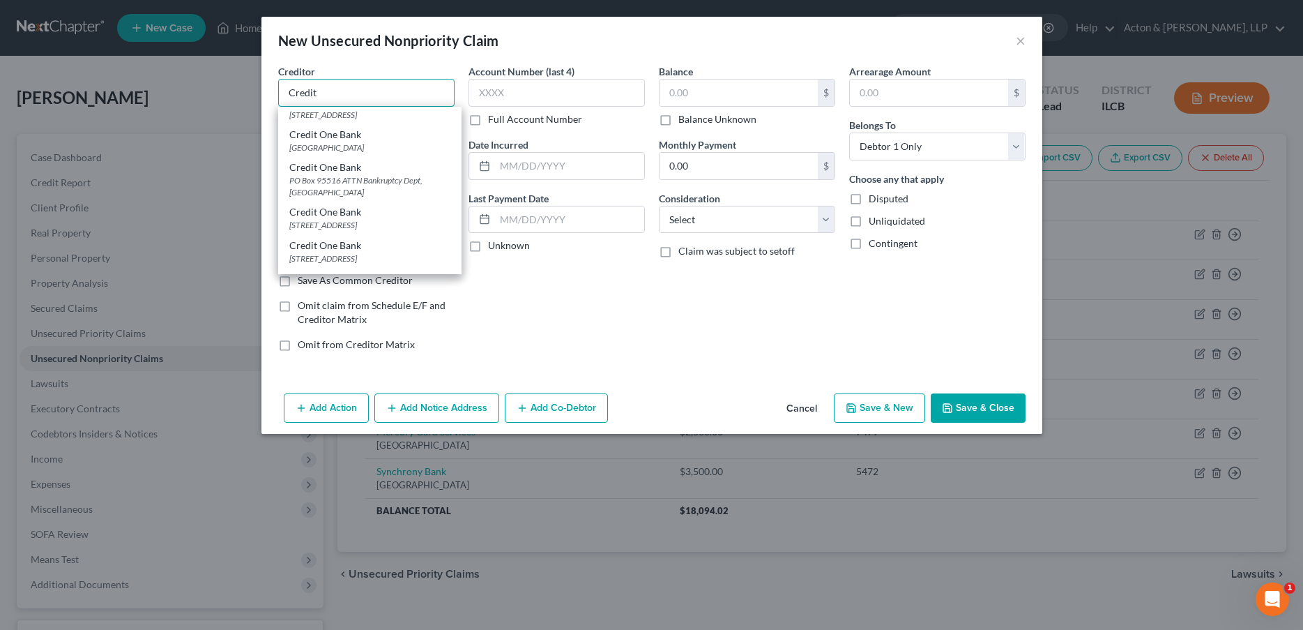
scroll to position [488, 0]
click at [370, 120] on div "[STREET_ADDRESS]" at bounding box center [369, 114] width 161 height 12
type input "Credit One Bank"
type input "PO Box 98873"
type input "[GEOGRAPHIC_DATA]"
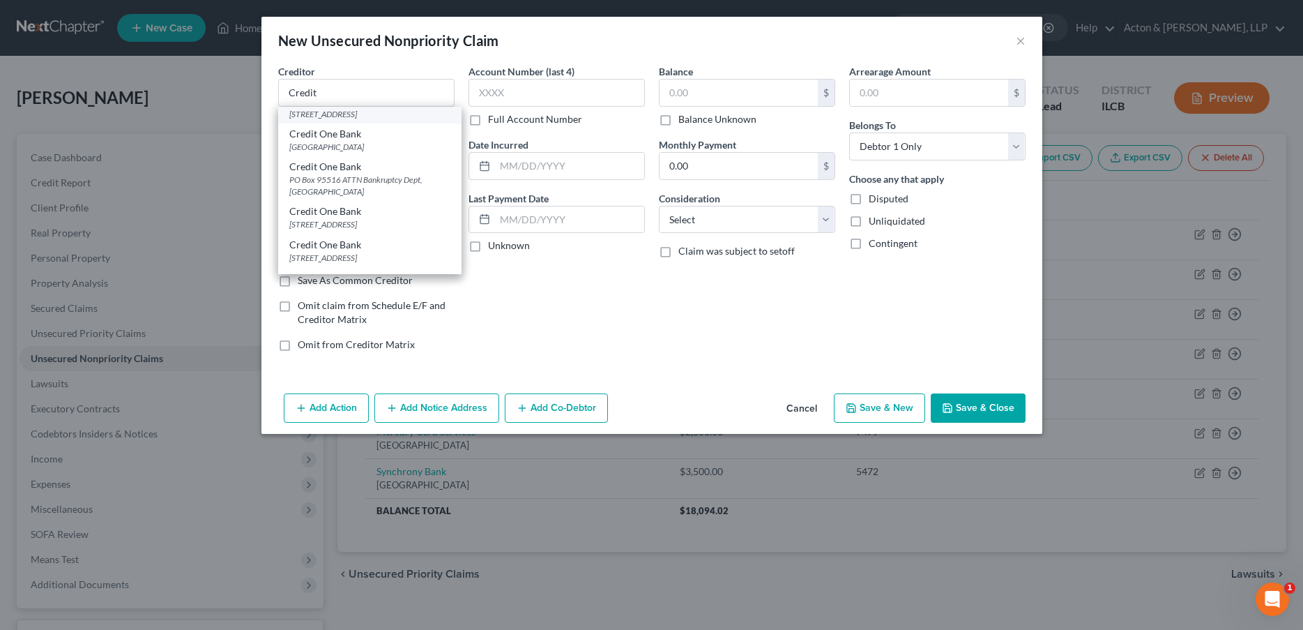
select select "31"
type input "89193"
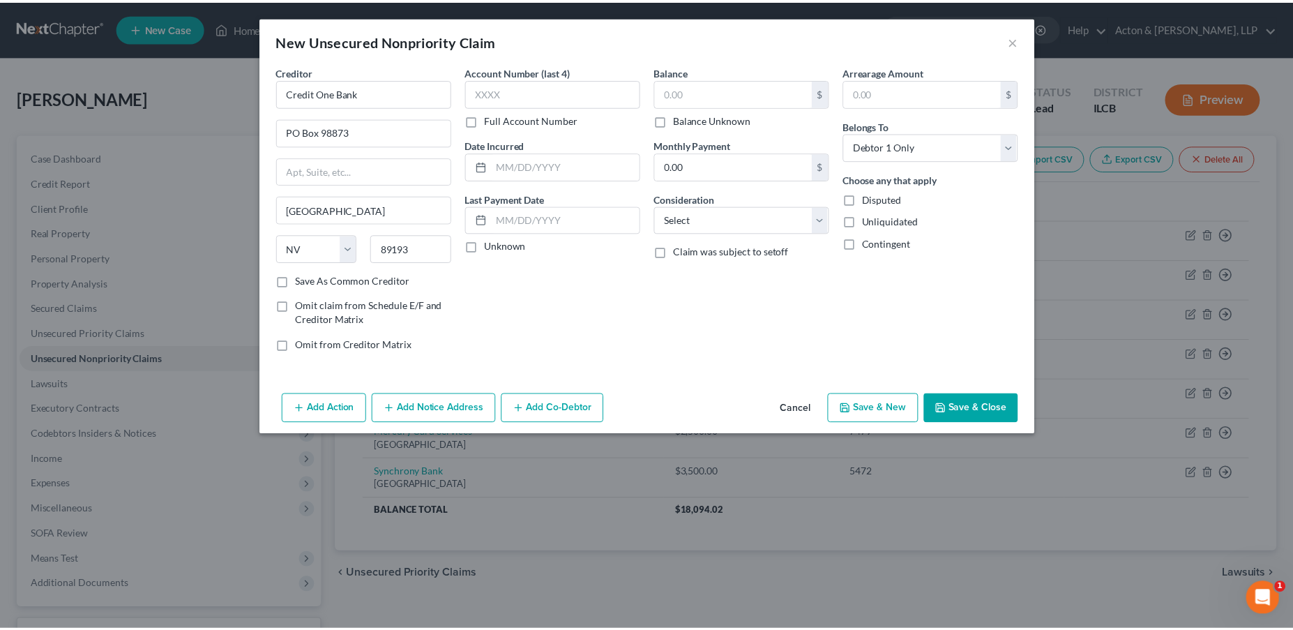
scroll to position [0, 0]
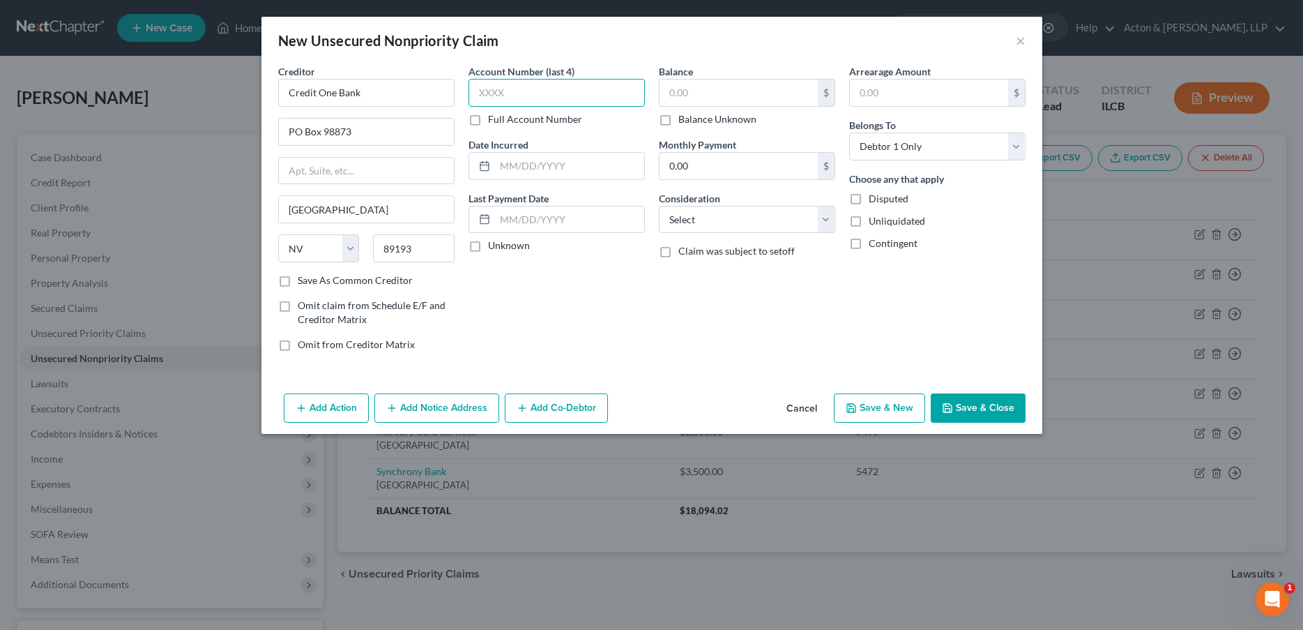
click at [527, 91] on input "text" at bounding box center [557, 93] width 176 height 28
type input "7654"
click at [690, 100] on input "text" at bounding box center [739, 92] width 158 height 26
drag, startPoint x: 715, startPoint y: 95, endPoint x: 678, endPoint y: 91, distance: 36.4
click at [678, 91] on input "1,540" at bounding box center [739, 92] width 158 height 26
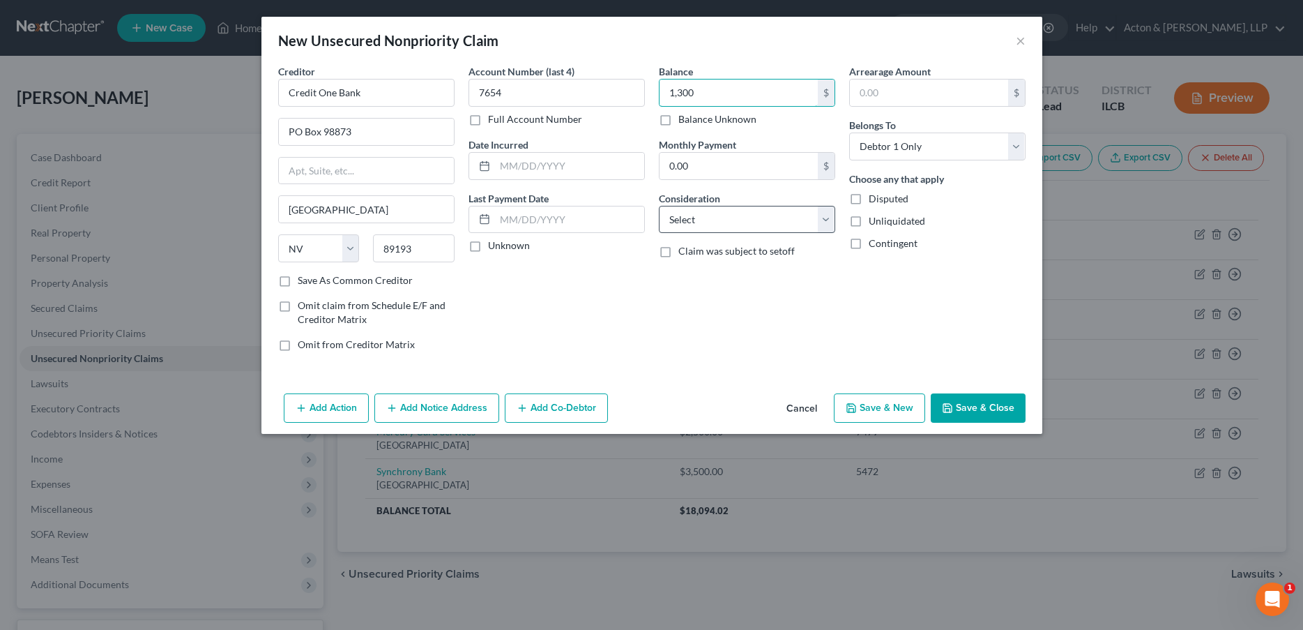
type input "1,300"
click at [727, 223] on select "Select Cable / Satellite Services Collection Agency Credit Card Debt Debt Couns…" at bounding box center [747, 220] width 176 height 28
select select "2"
click at [659, 206] on select "Select Cable / Satellite Services Collection Agency Credit Card Debt Debt Couns…" at bounding box center [747, 220] width 176 height 28
click at [971, 408] on button "Save & Close" at bounding box center [978, 407] width 95 height 29
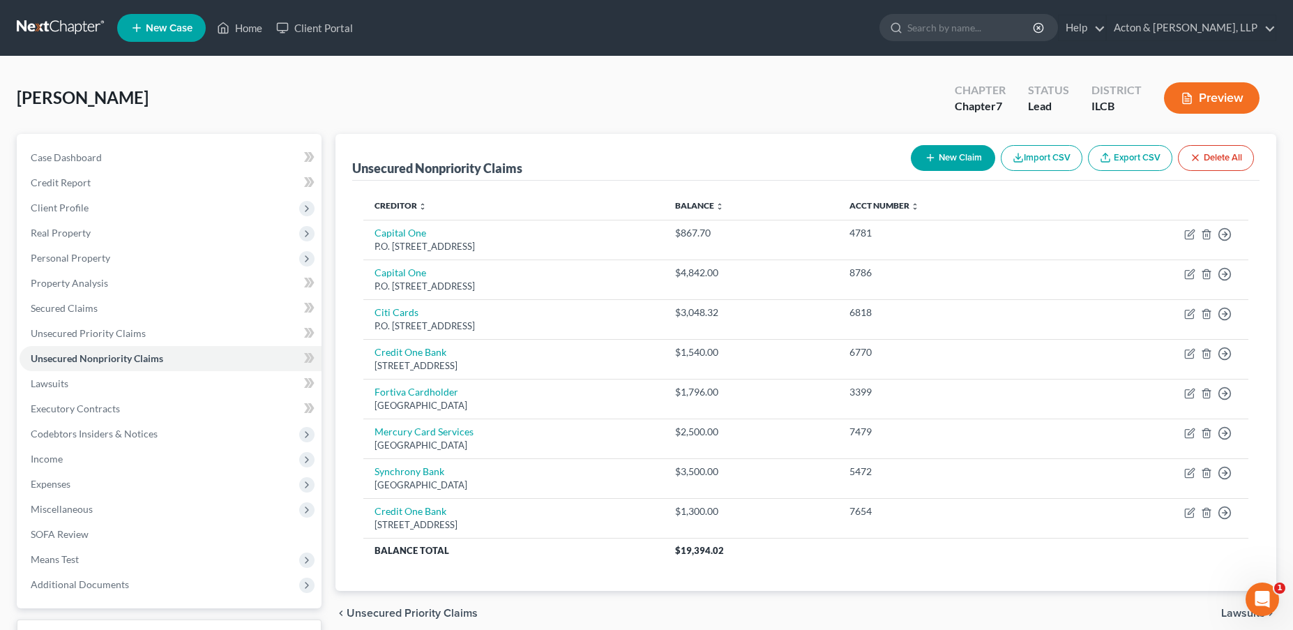
click at [752, 154] on div "Unsecured Nonpriority Claims New Claim Import CSV Export CSV Delete All" at bounding box center [806, 157] width 908 height 47
click at [150, 480] on span "Expenses" at bounding box center [171, 483] width 302 height 25
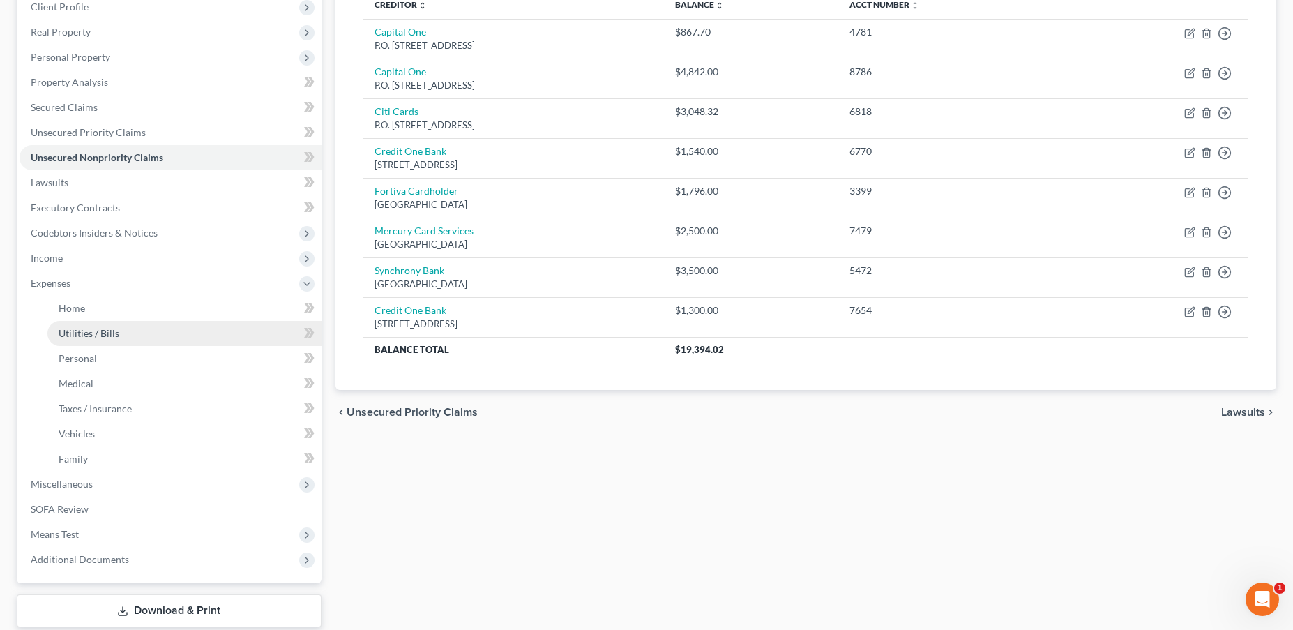
scroll to position [209, 0]
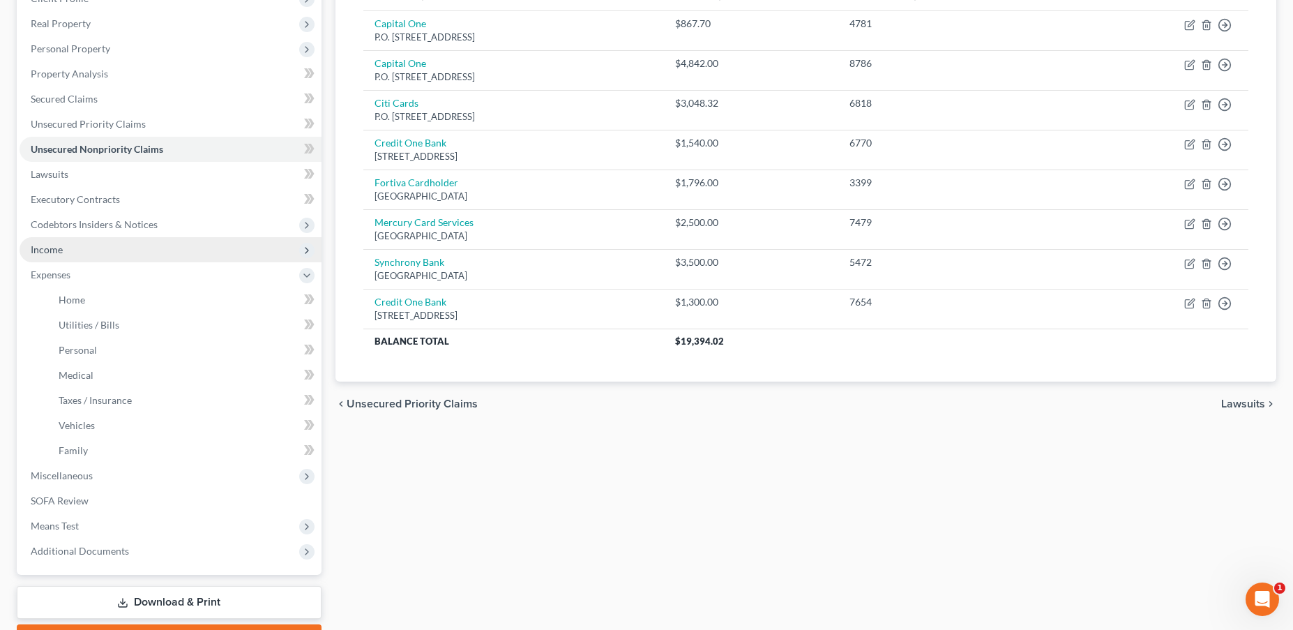
click at [98, 252] on span "Income" at bounding box center [171, 249] width 302 height 25
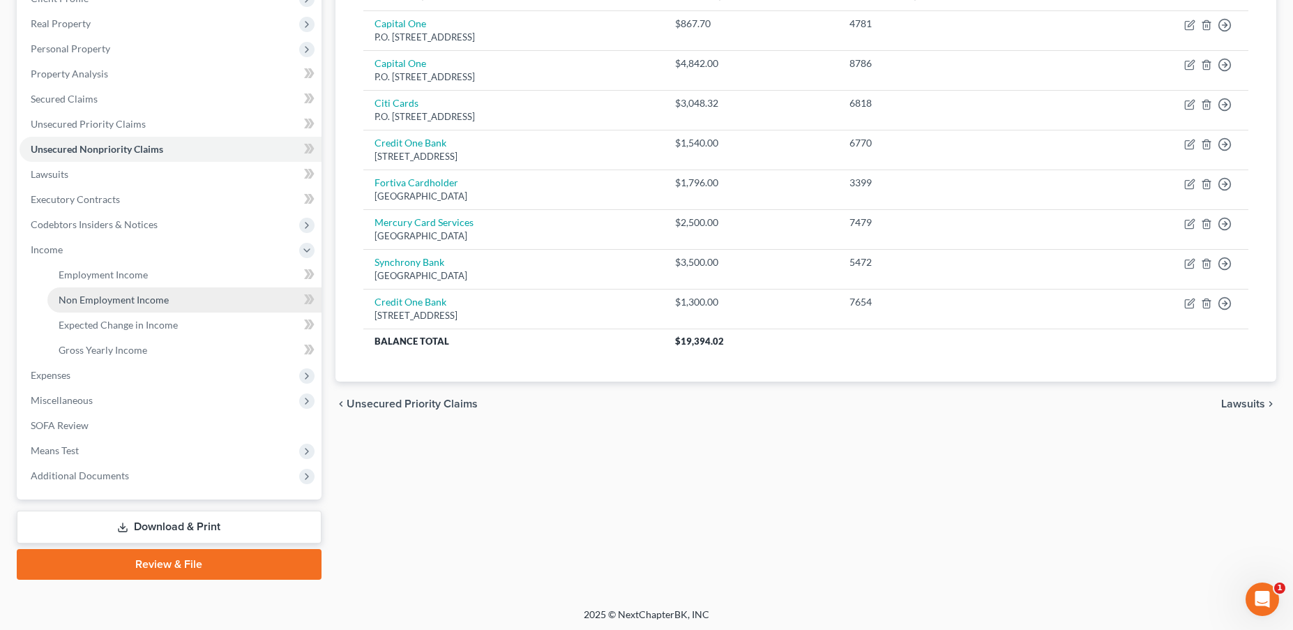
click at [151, 302] on span "Non Employment Income" at bounding box center [114, 300] width 110 height 12
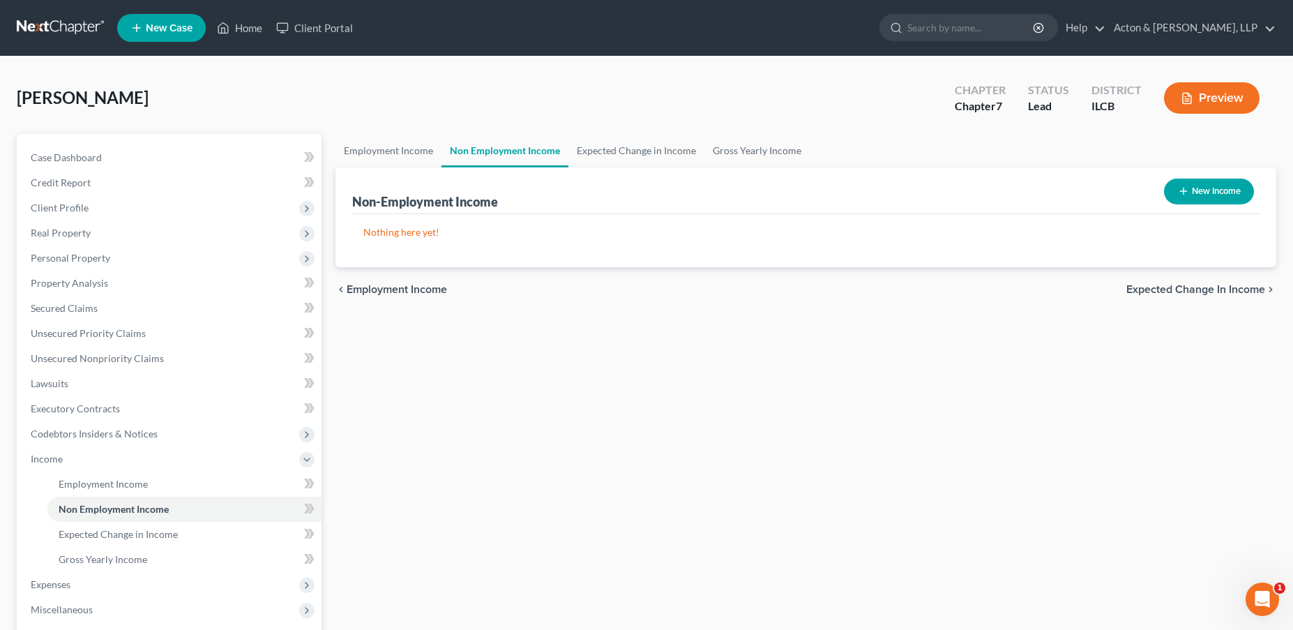
click at [1206, 195] on button "New Income" at bounding box center [1209, 191] width 90 height 26
select select "0"
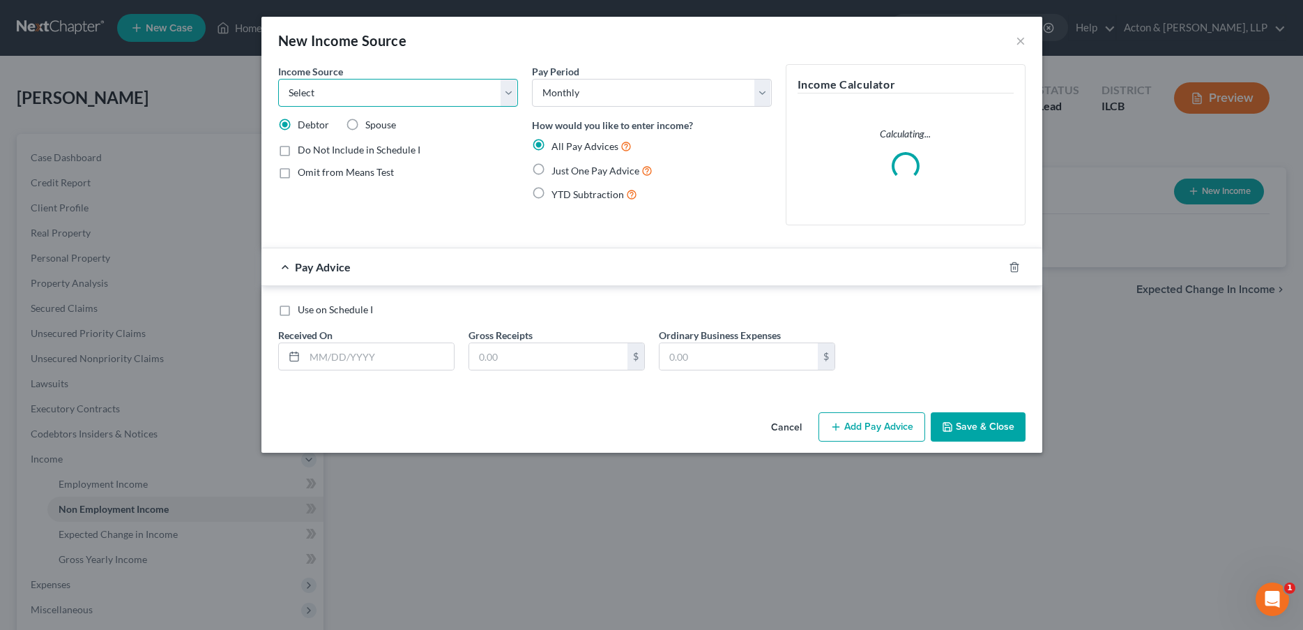
click at [356, 85] on select "Select Unemployment Disability (from employer) Pension Retirement Social Securi…" at bounding box center [398, 93] width 240 height 28
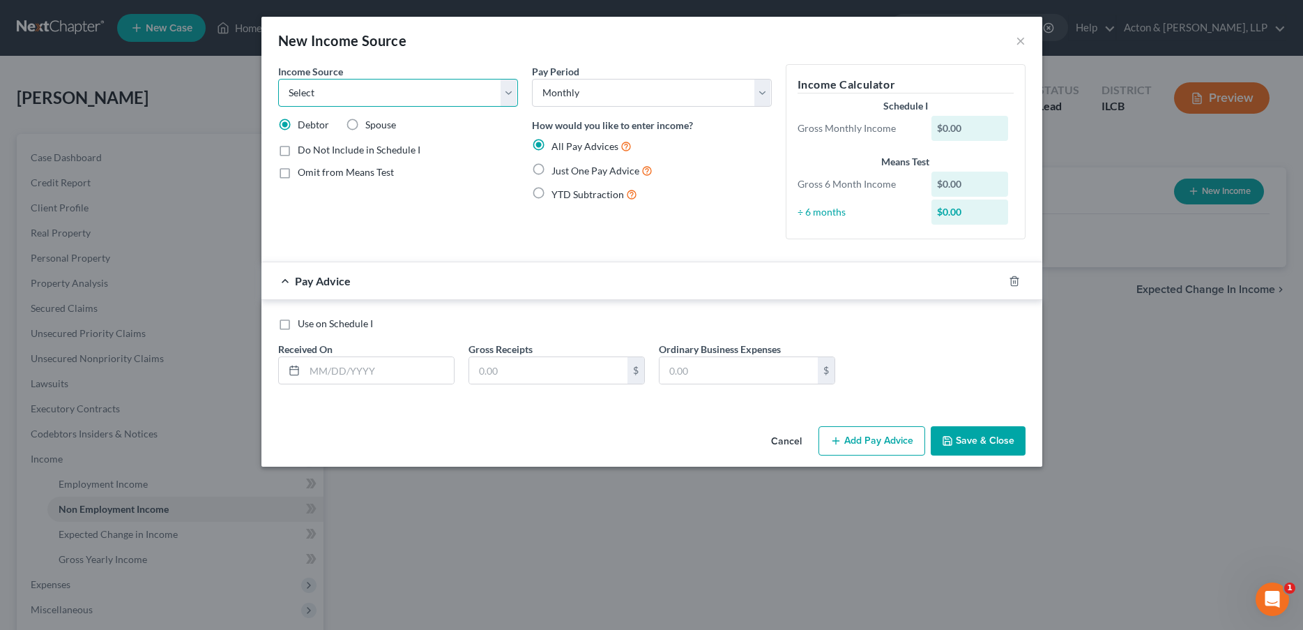
select select "4"
click at [278, 79] on select "Select Unemployment Disability (from employer) Pension Retirement Social Securi…" at bounding box center [398, 93] width 240 height 28
click at [379, 367] on input "text" at bounding box center [379, 370] width 149 height 26
type input "[DATE]"
click at [516, 371] on input "text" at bounding box center [548, 370] width 158 height 26
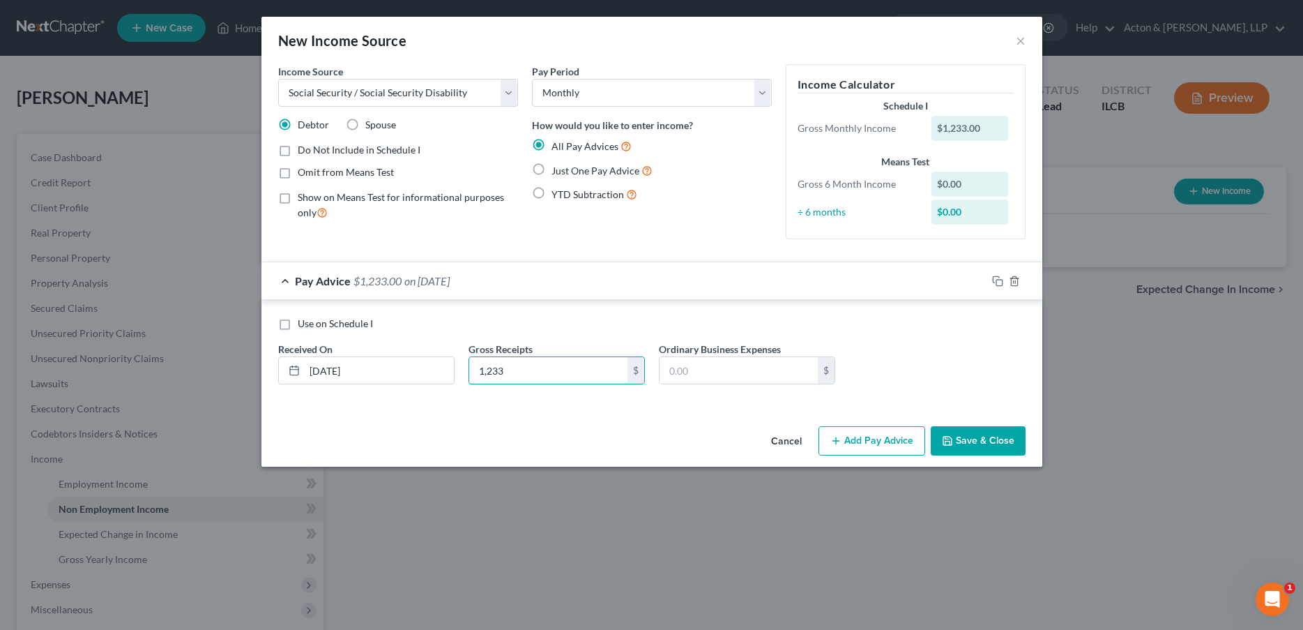
type input "1,233"
click at [552, 164] on label "Just One Pay Advice" at bounding box center [602, 170] width 101 height 16
click at [557, 164] on input "Just One Pay Advice" at bounding box center [561, 166] width 9 height 9
radio input "true"
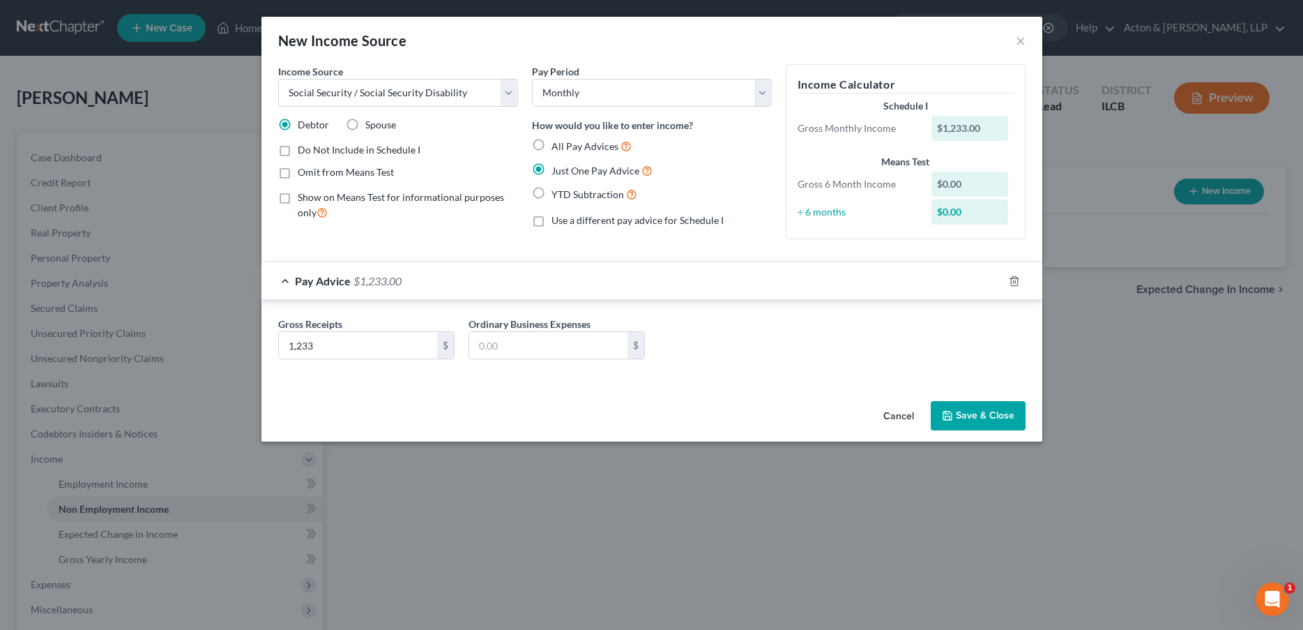
click at [969, 423] on button "Save & Close" at bounding box center [978, 415] width 95 height 29
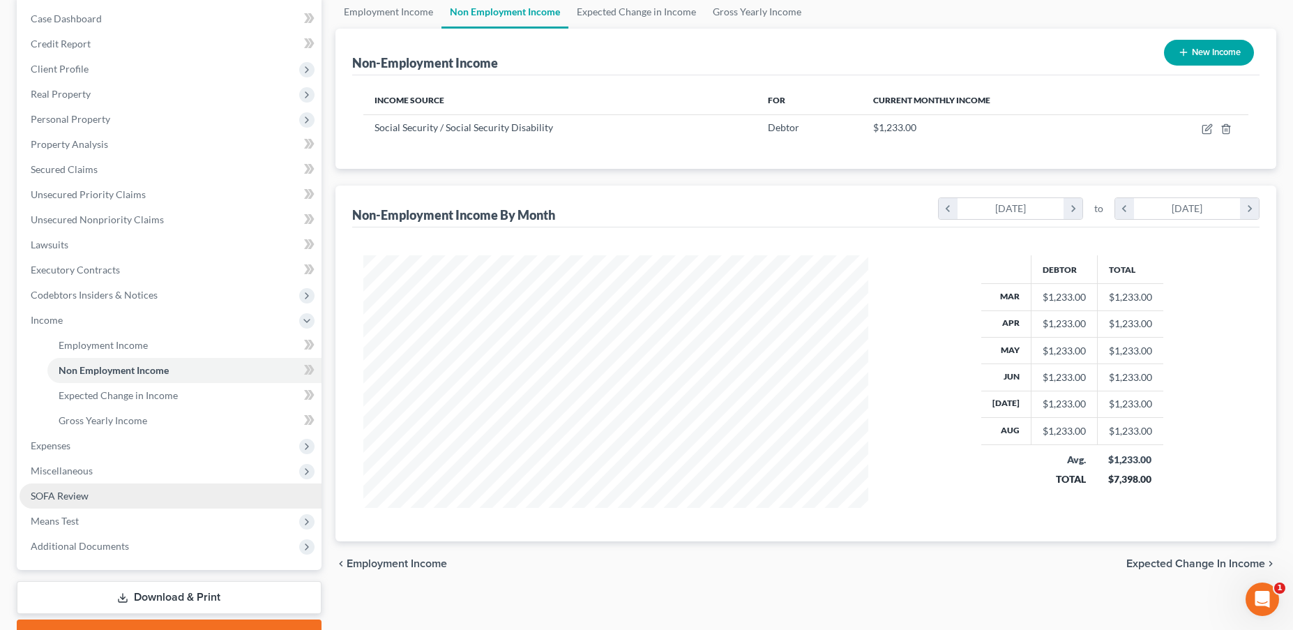
scroll to position [139, 0]
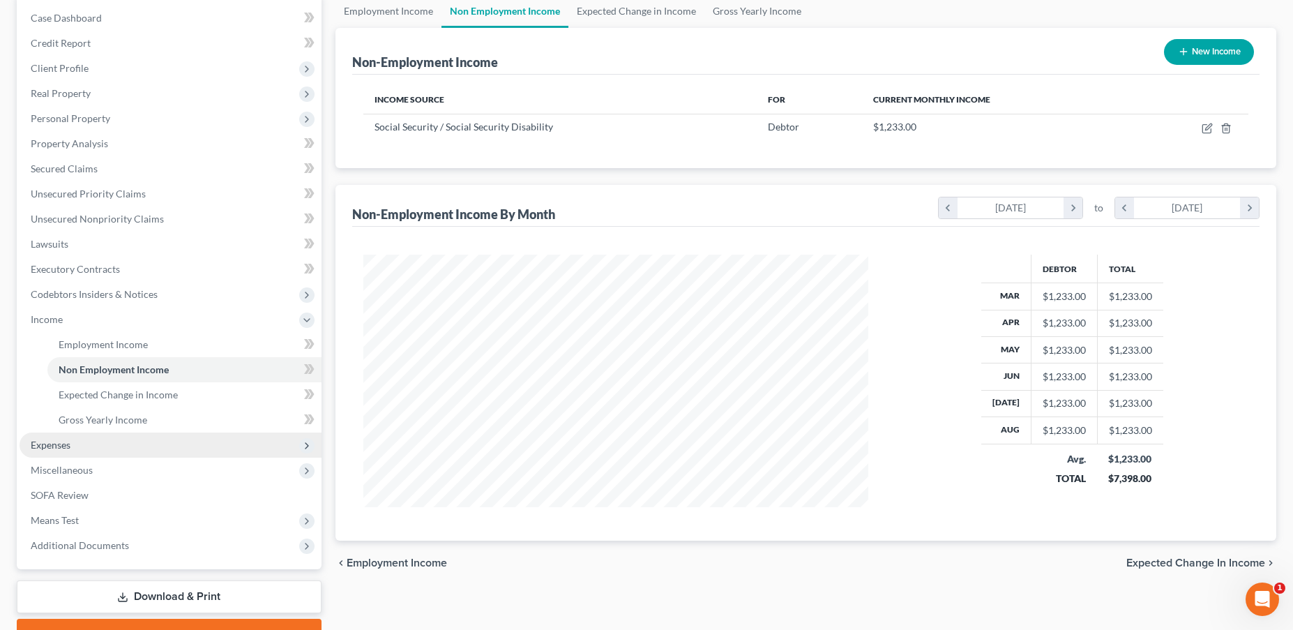
click at [114, 447] on span "Expenses" at bounding box center [171, 444] width 302 height 25
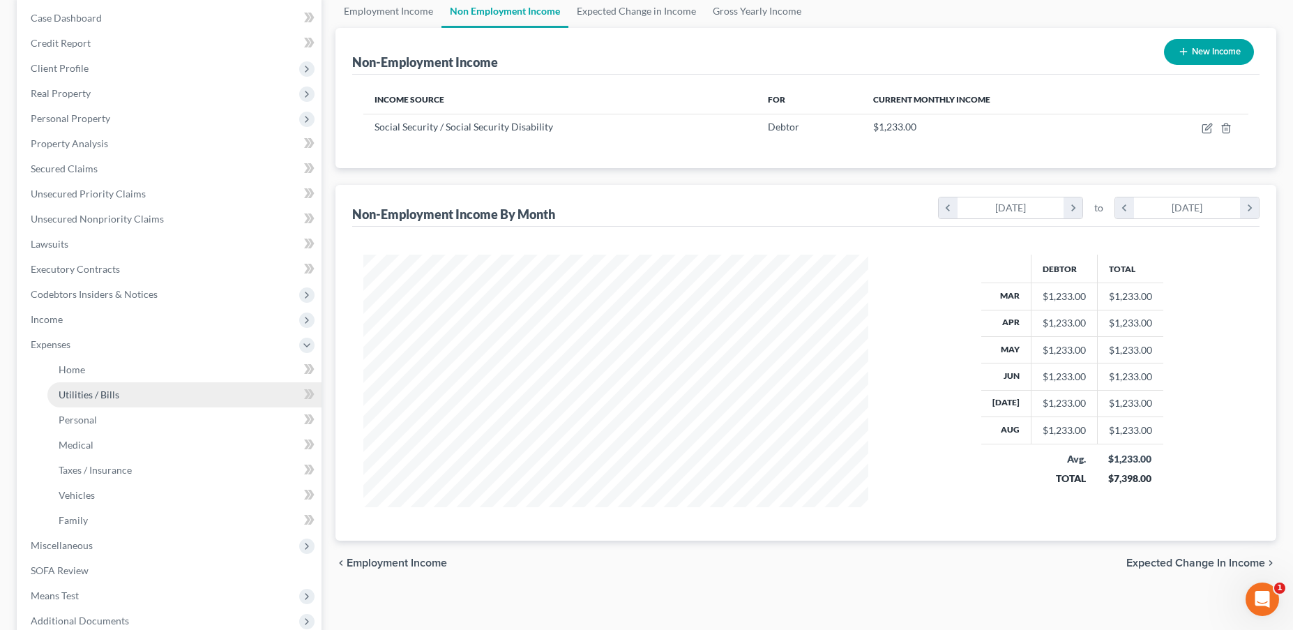
click at [81, 382] on link "Utilities / Bills" at bounding box center [184, 394] width 274 height 25
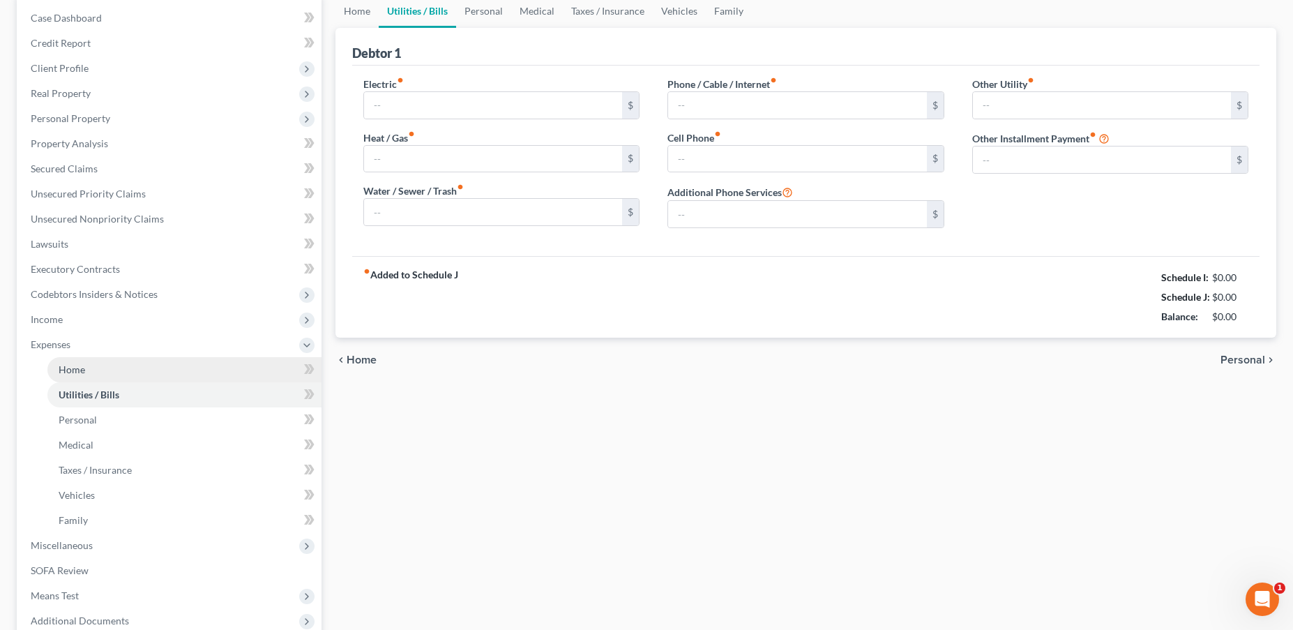
type input "0.00"
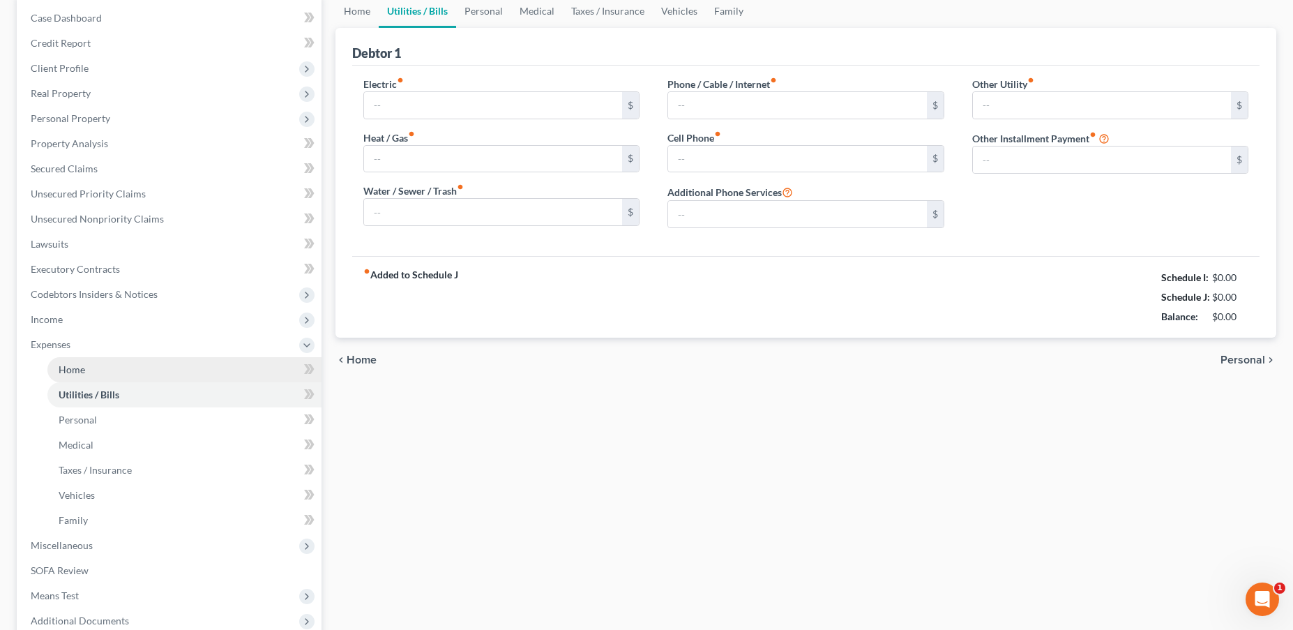
type input "0.00"
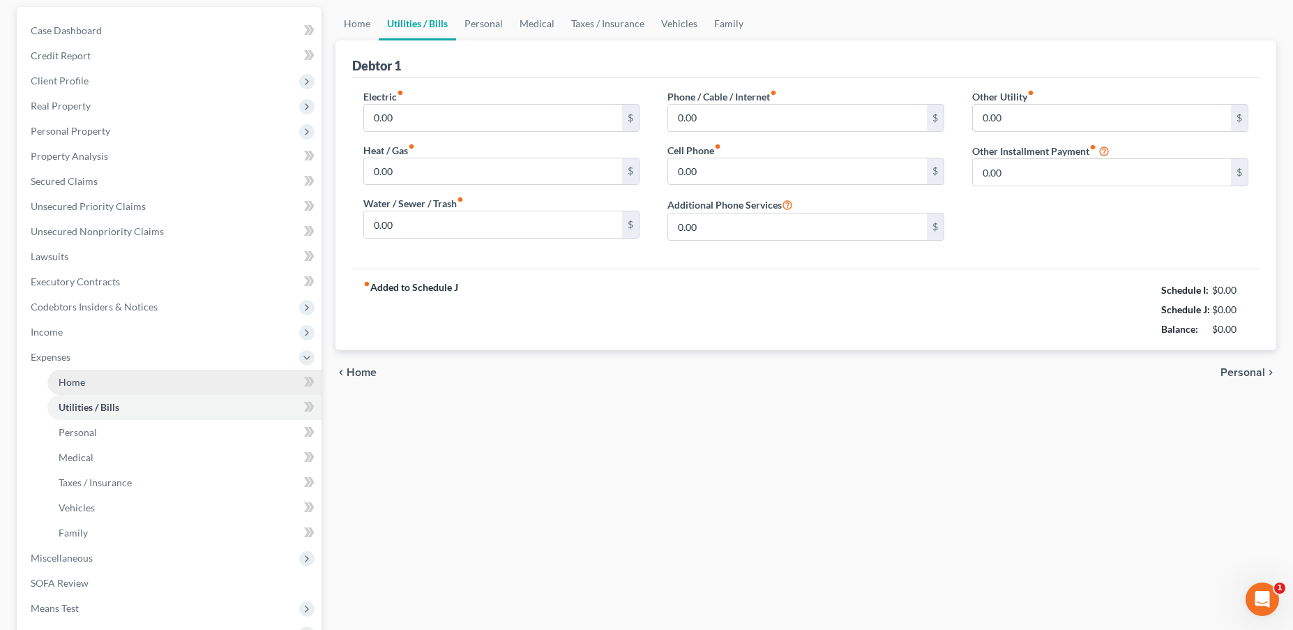
click at [82, 367] on ul "Case Dashboard Payments Invoices Payments Payments Credit Report Client Profile" at bounding box center [171, 332] width 302 height 628
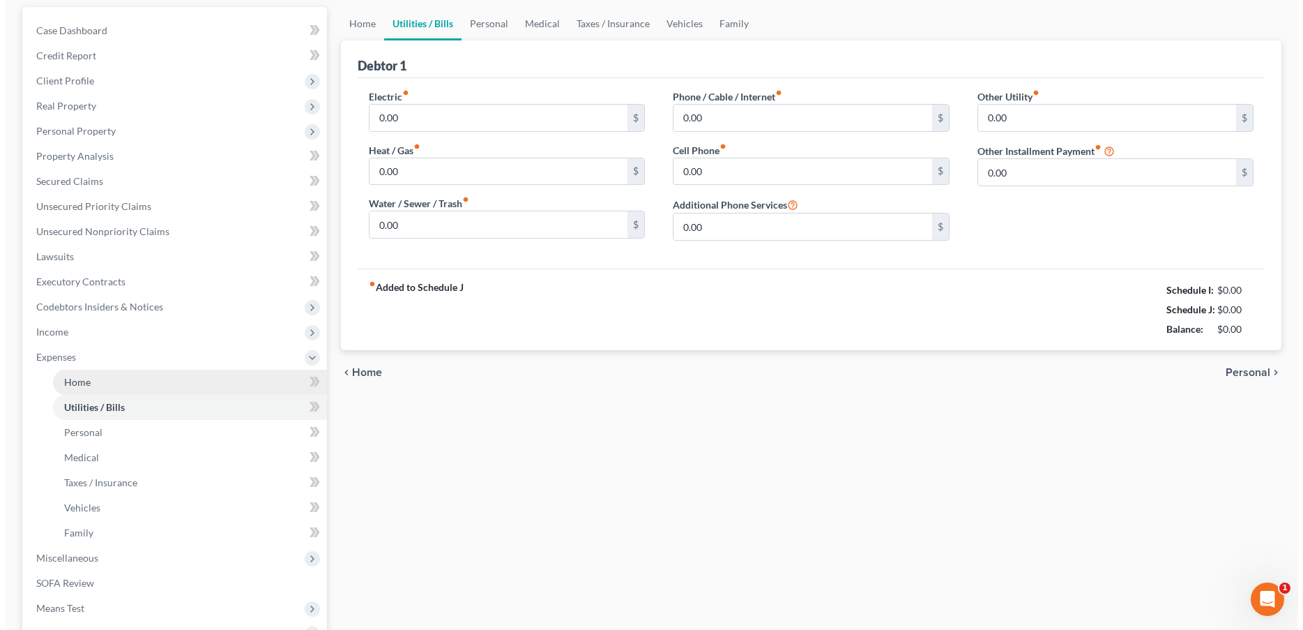
scroll to position [0, 0]
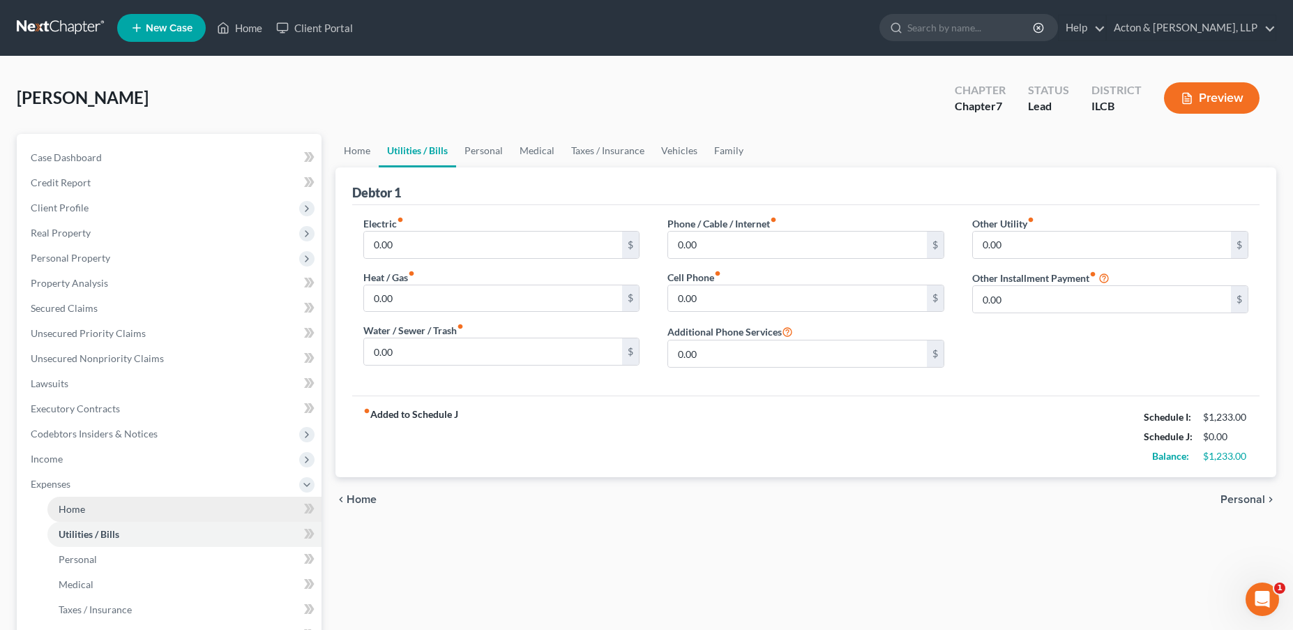
click at [88, 512] on link "Home" at bounding box center [184, 508] width 274 height 25
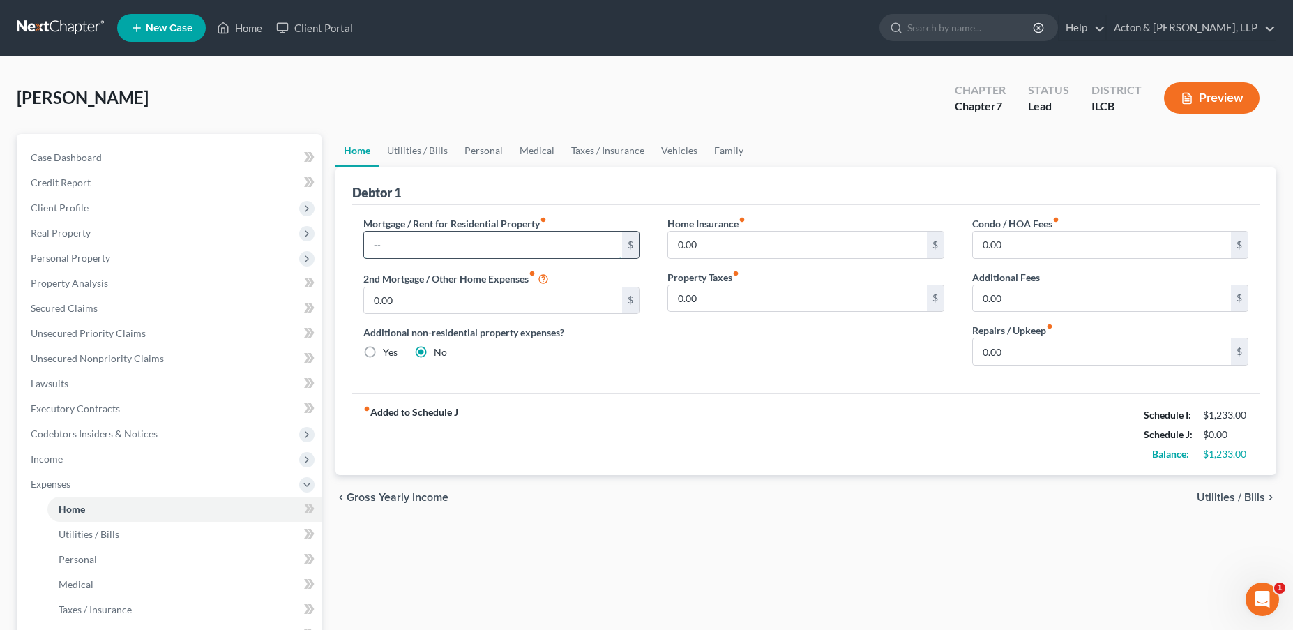
click at [489, 248] on input "text" at bounding box center [493, 244] width 259 height 26
type input "384.14"
click at [729, 242] on input "0.00" at bounding box center [797, 244] width 259 height 26
type input "241"
click at [768, 358] on div "Home Insurance fiber_manual_record 0.00 $ Property Taxes fiber_manual_record 24…" at bounding box center [805, 296] width 305 height 160
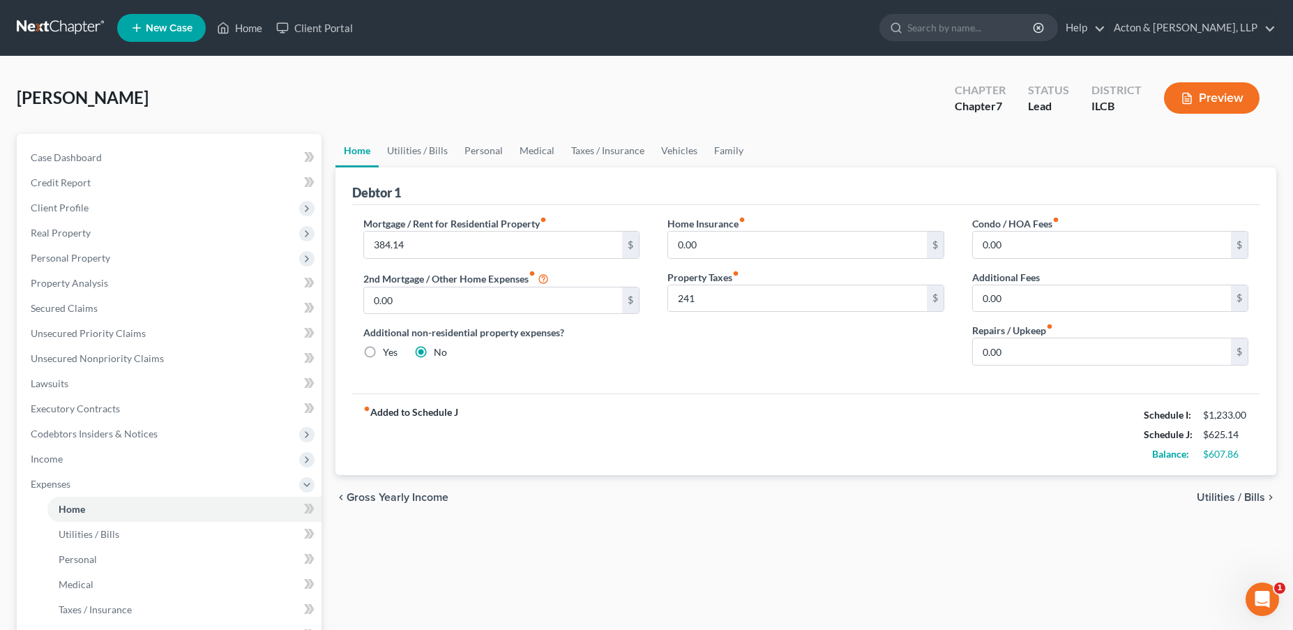
click at [1220, 499] on span "Utilities / Bills" at bounding box center [1230, 497] width 68 height 11
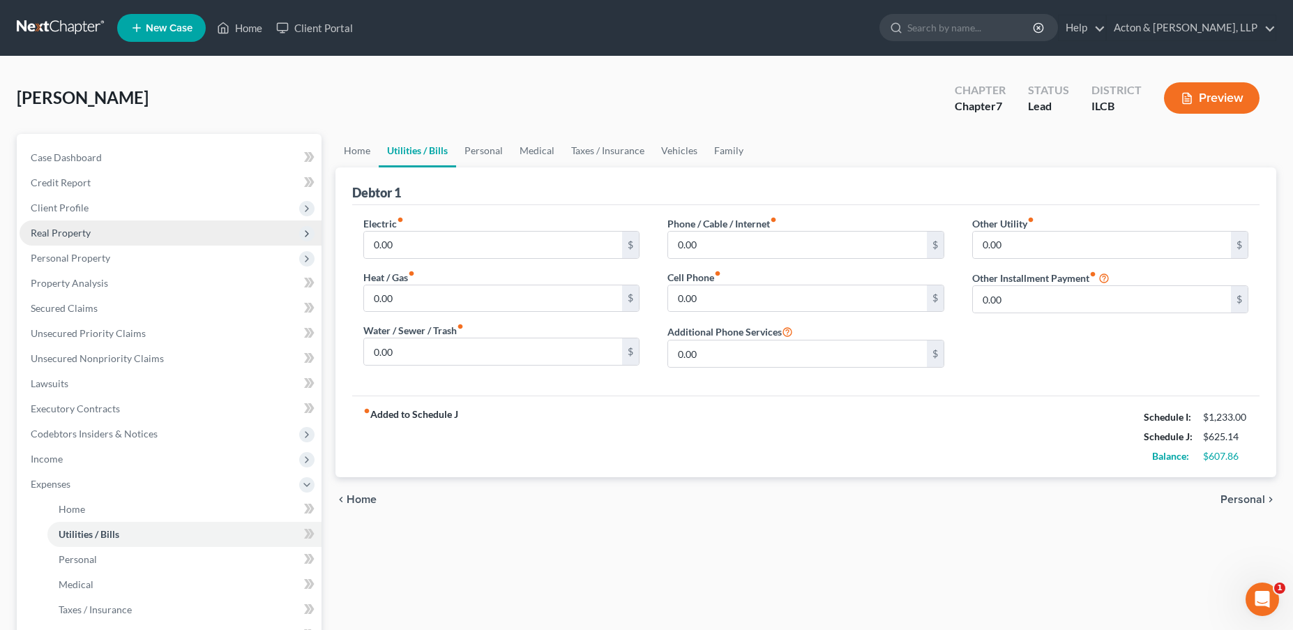
click at [69, 235] on span "Real Property" at bounding box center [61, 233] width 60 height 12
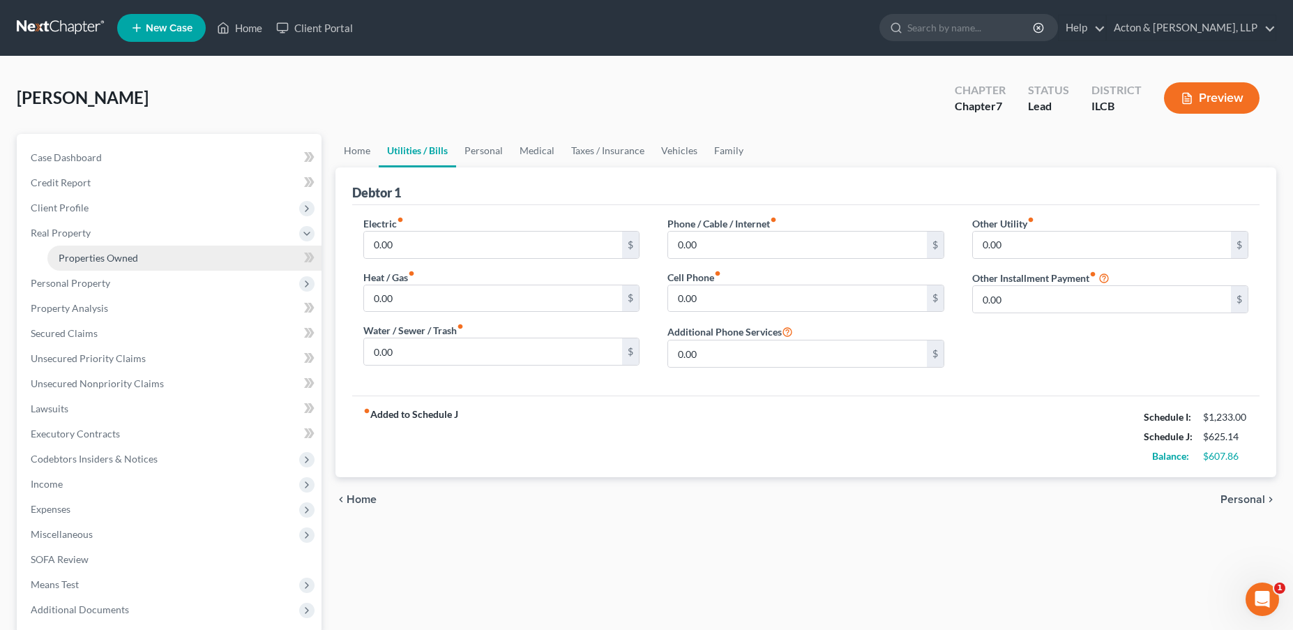
click at [109, 257] on span "Properties Owned" at bounding box center [98, 258] width 79 height 12
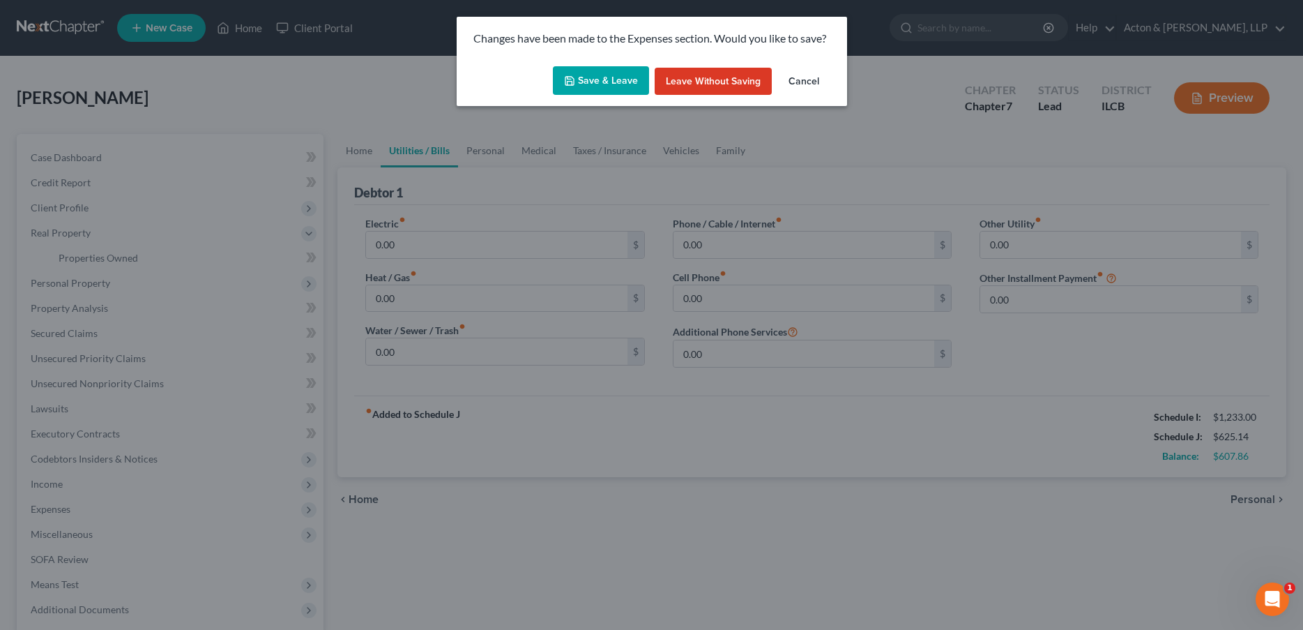
click at [616, 85] on button "Save & Leave" at bounding box center [601, 80] width 96 height 29
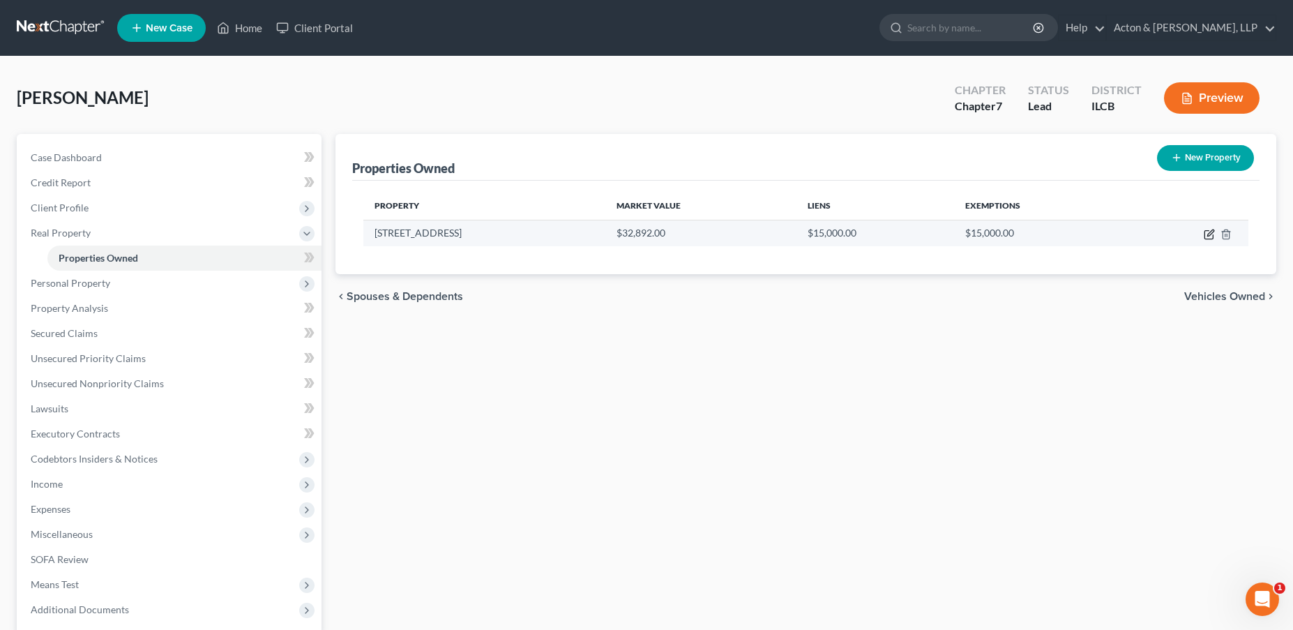
click at [1207, 231] on icon "button" at bounding box center [1208, 234] width 11 height 11
select select "14"
select select "91"
select select "0"
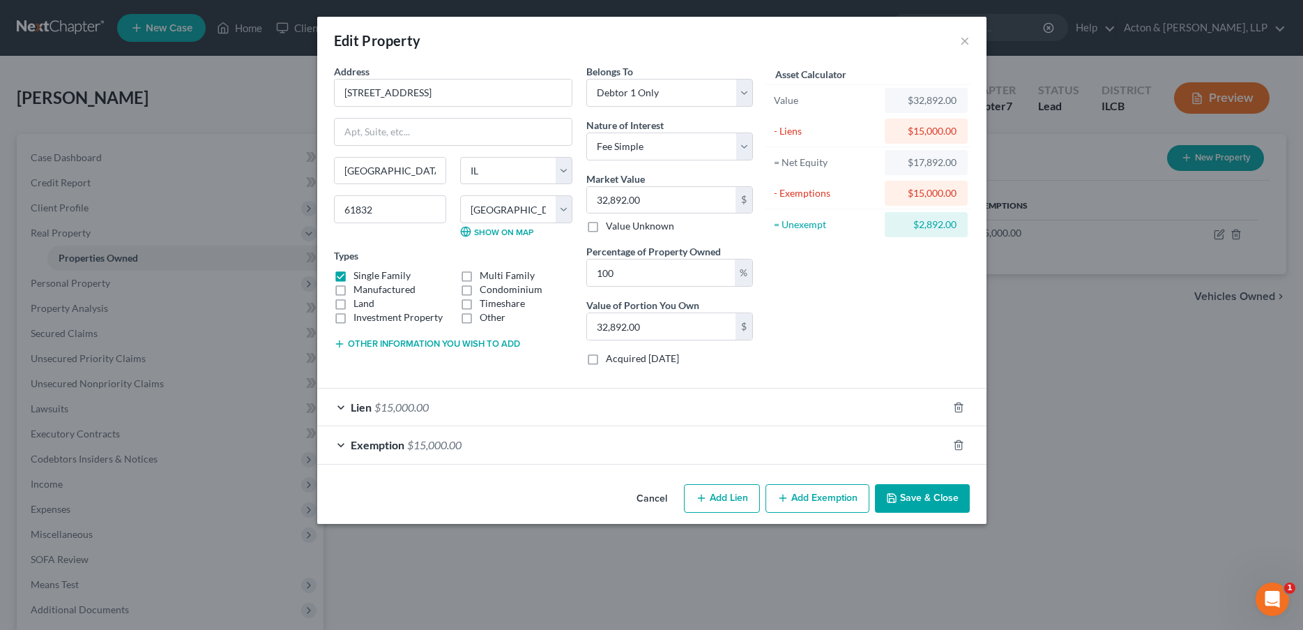
click at [538, 406] on div "Lien $15,000.00" at bounding box center [632, 406] width 630 height 37
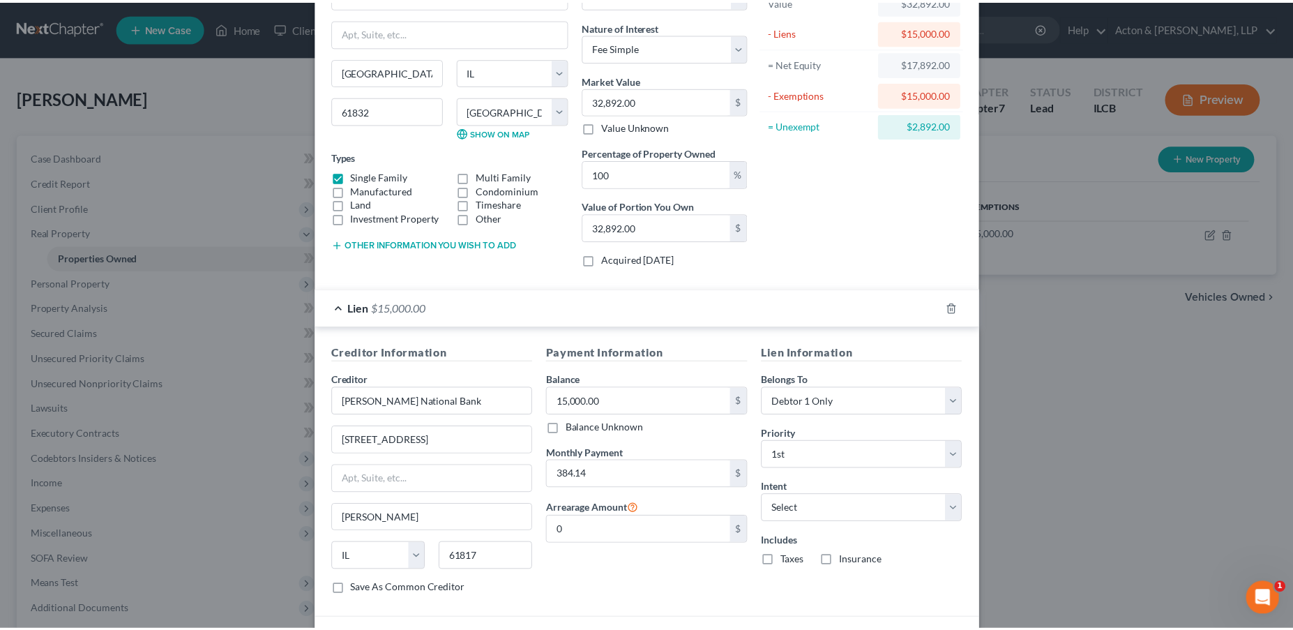
scroll to position [202, 0]
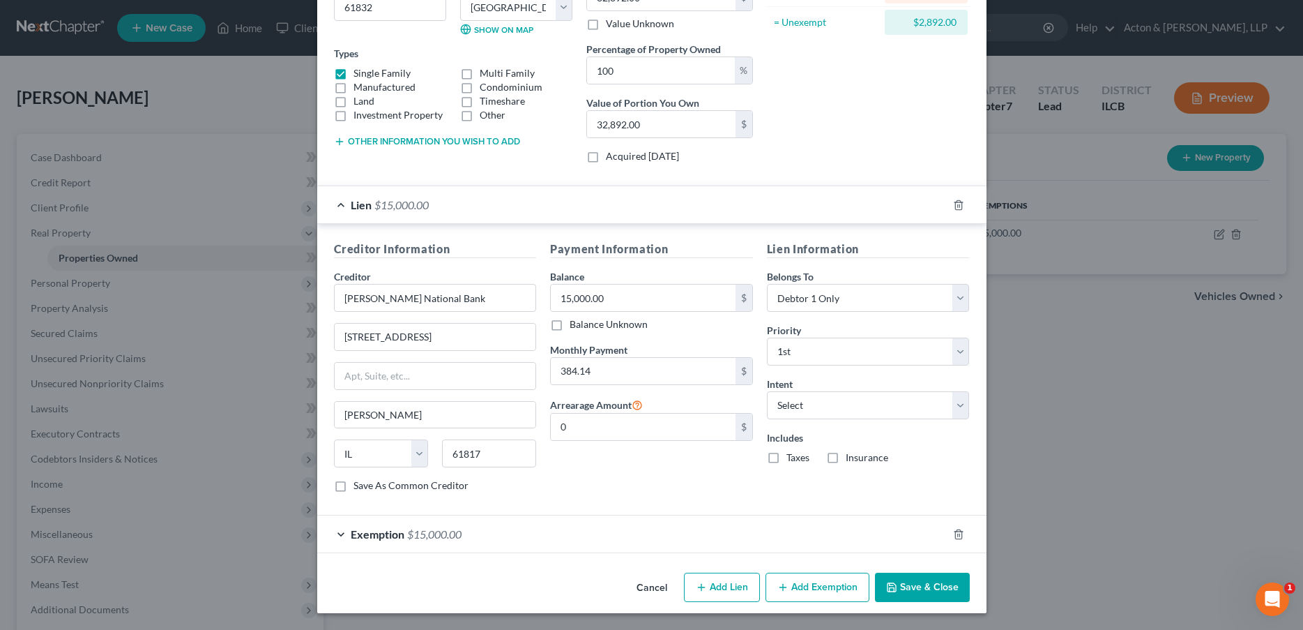
click at [846, 459] on label "Insurance" at bounding box center [867, 457] width 43 height 14
click at [851, 459] on input "Insurance" at bounding box center [855, 454] width 9 height 9
checkbox input "true"
click at [902, 582] on button "Save & Close" at bounding box center [922, 586] width 95 height 29
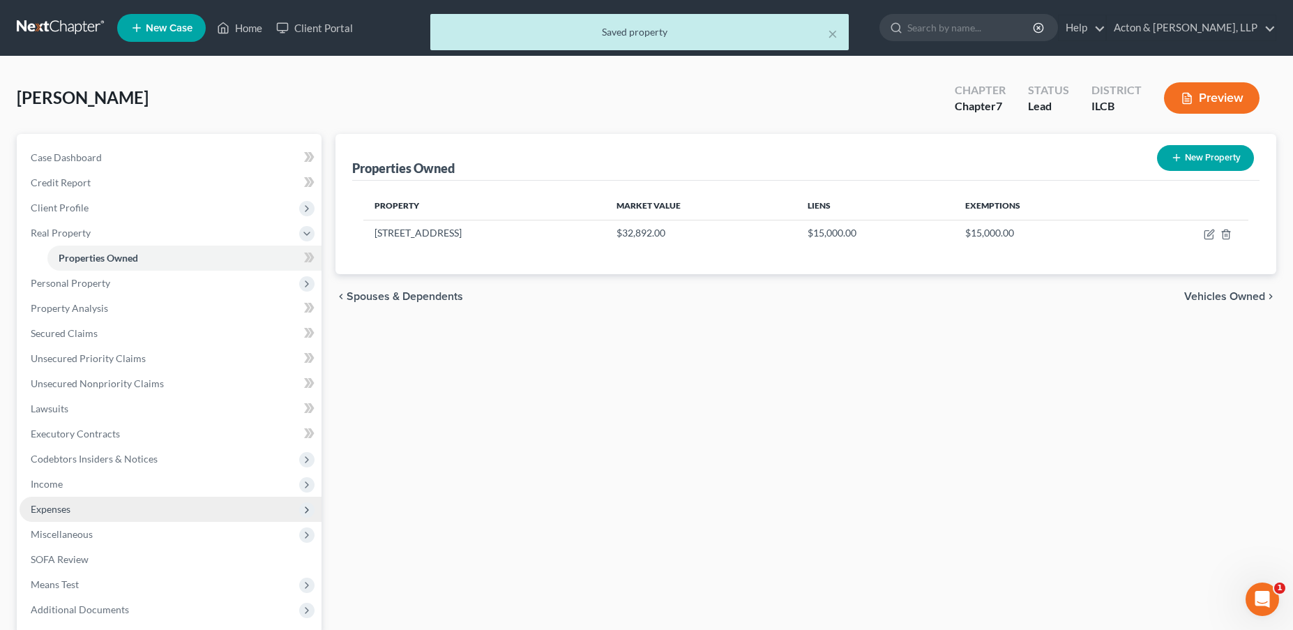
click at [82, 513] on span "Expenses" at bounding box center [171, 508] width 302 height 25
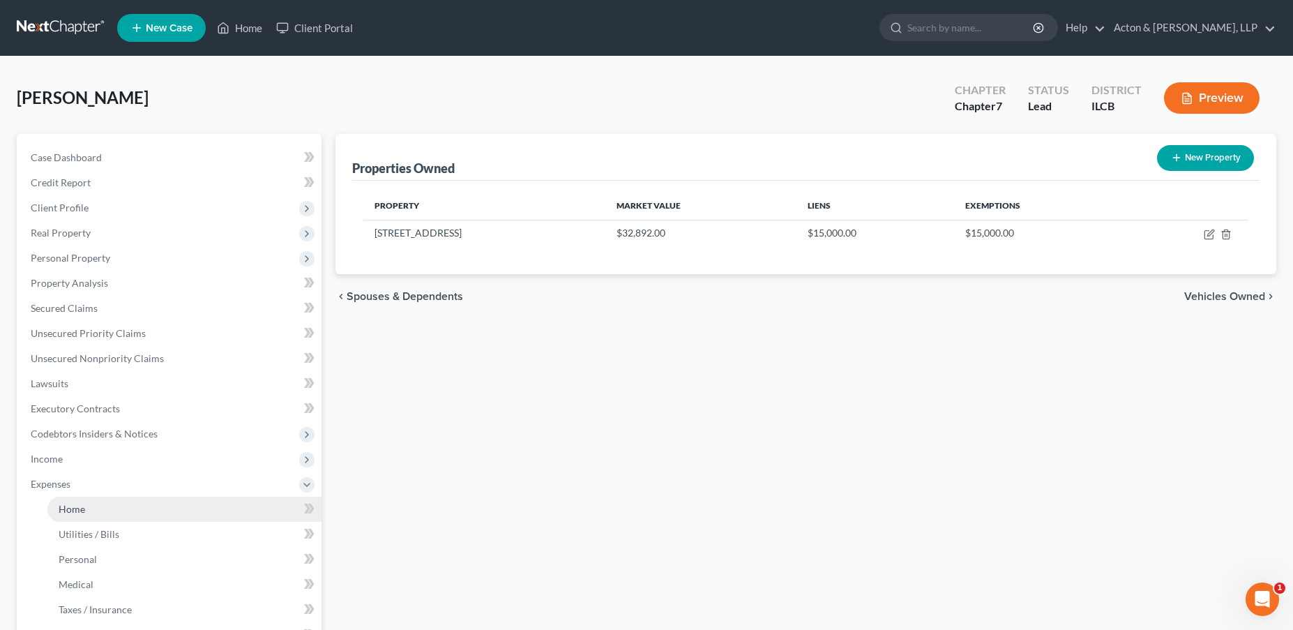
click at [92, 511] on link "Home" at bounding box center [184, 508] width 274 height 25
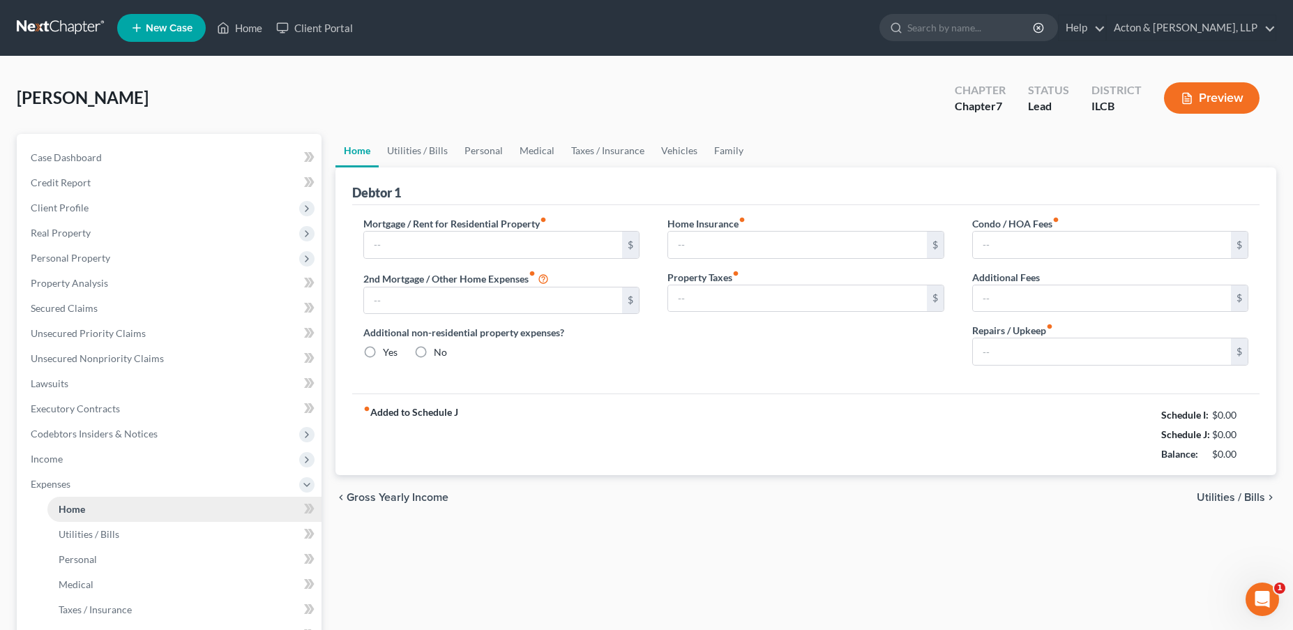
type input "384.14"
type input "0.00"
radio input "true"
type input "0.00"
type input "241.00"
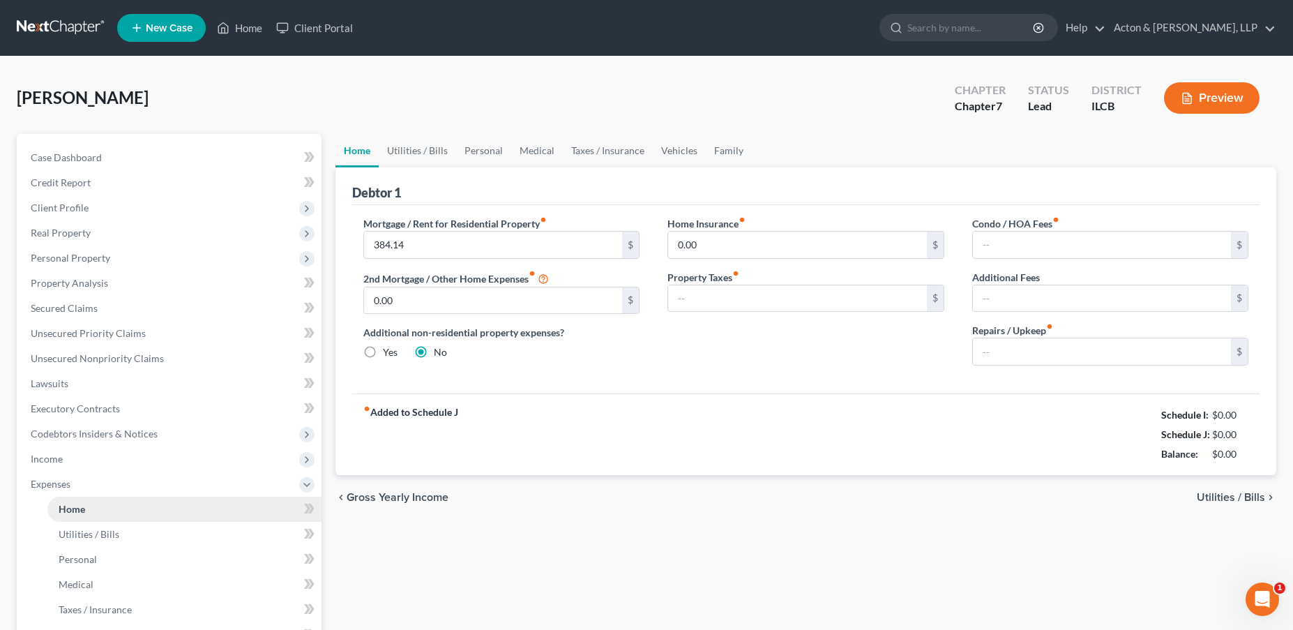
type input "0.00"
click at [410, 155] on link "Utilities / Bills" at bounding box center [417, 150] width 77 height 33
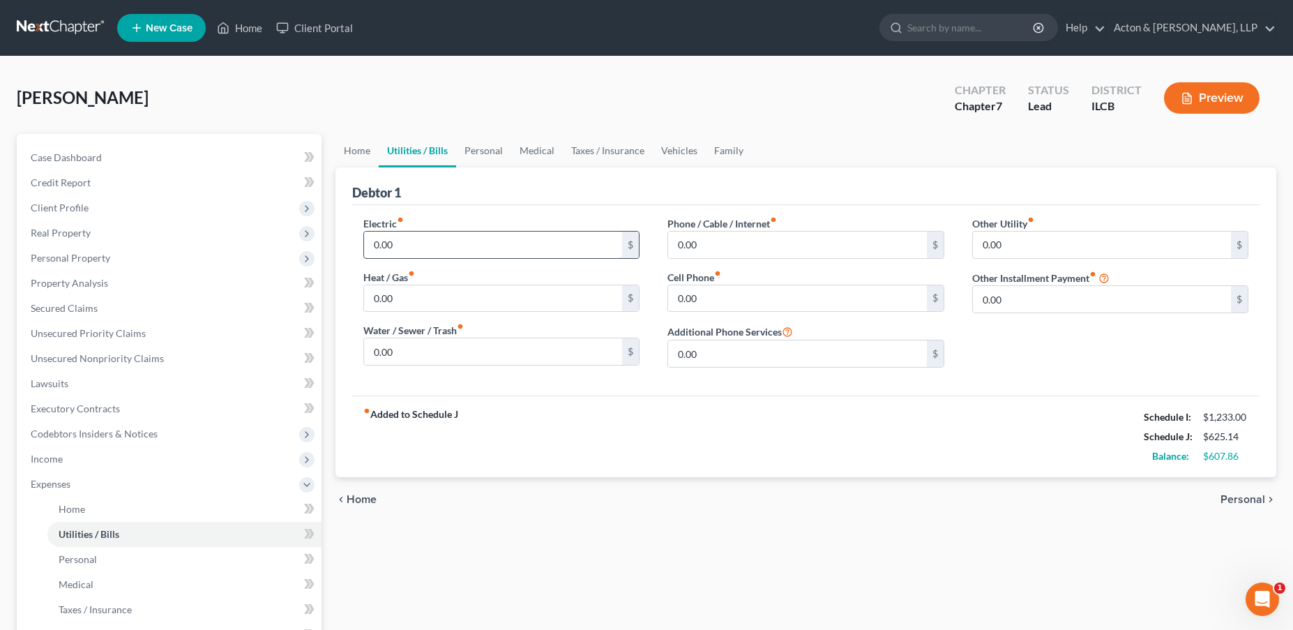
click at [461, 249] on input "0.00" at bounding box center [493, 244] width 259 height 26
type input "300"
click at [423, 344] on input "0.00" at bounding box center [493, 351] width 259 height 26
type input "72"
click at [712, 301] on input "0.00" at bounding box center [797, 298] width 259 height 26
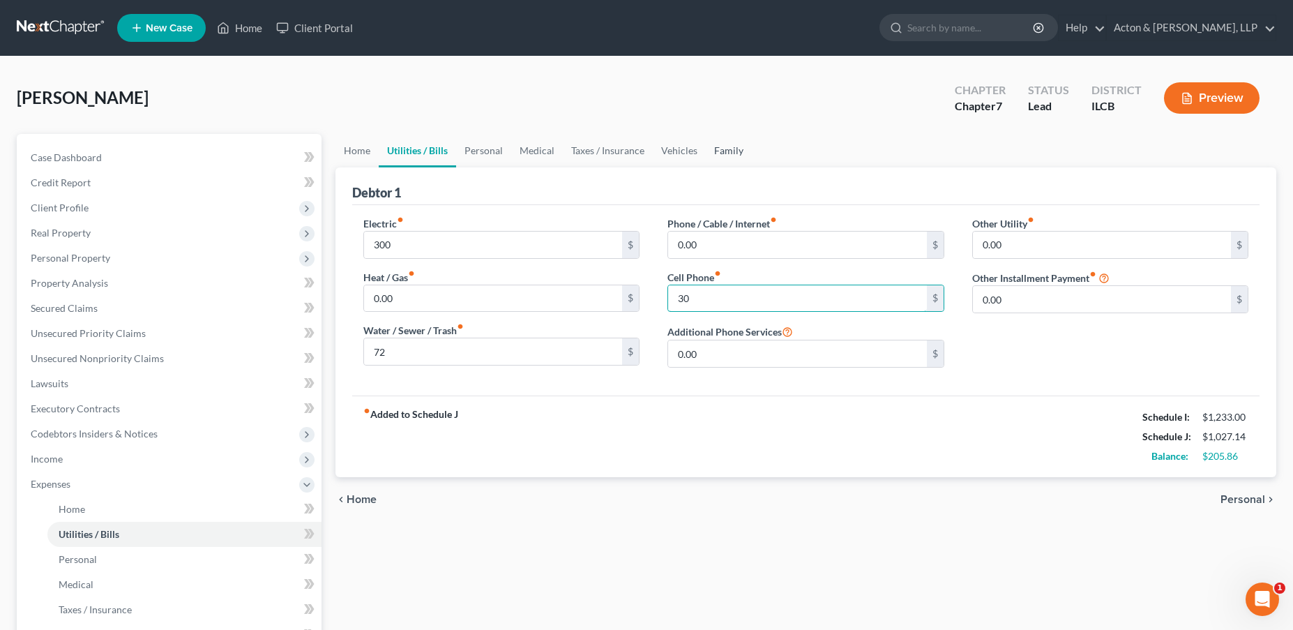
type input "30"
click at [724, 154] on link "Family" at bounding box center [729, 150] width 46 height 33
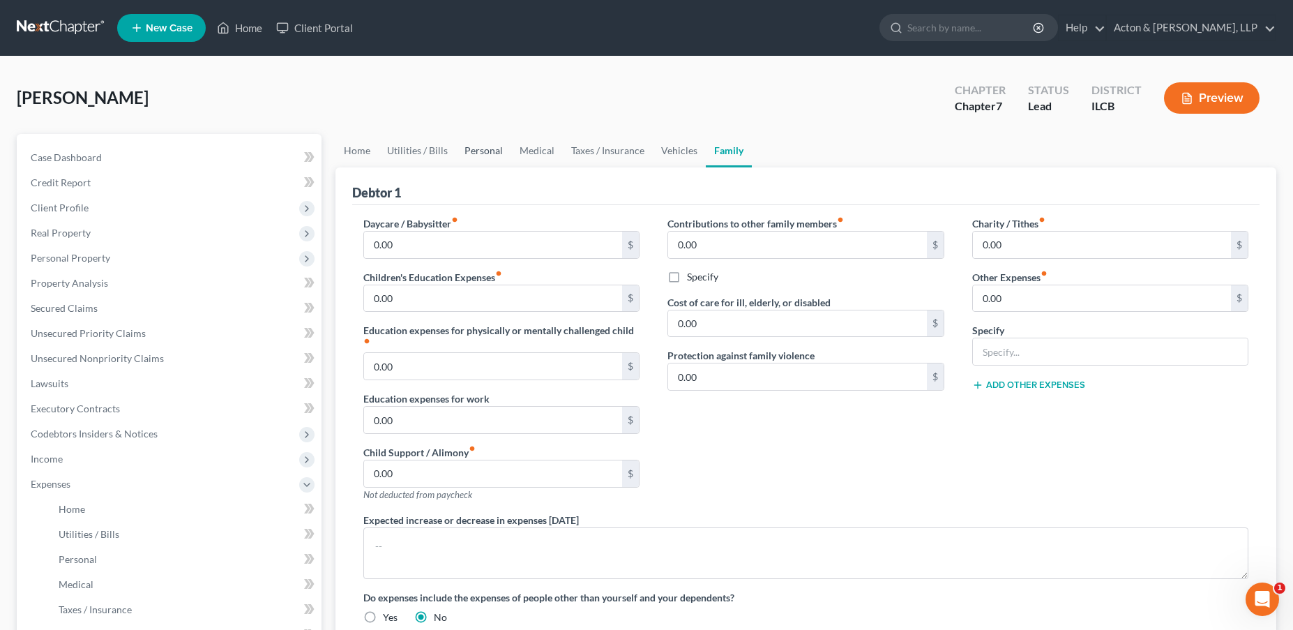
click at [497, 154] on link "Personal" at bounding box center [483, 150] width 55 height 33
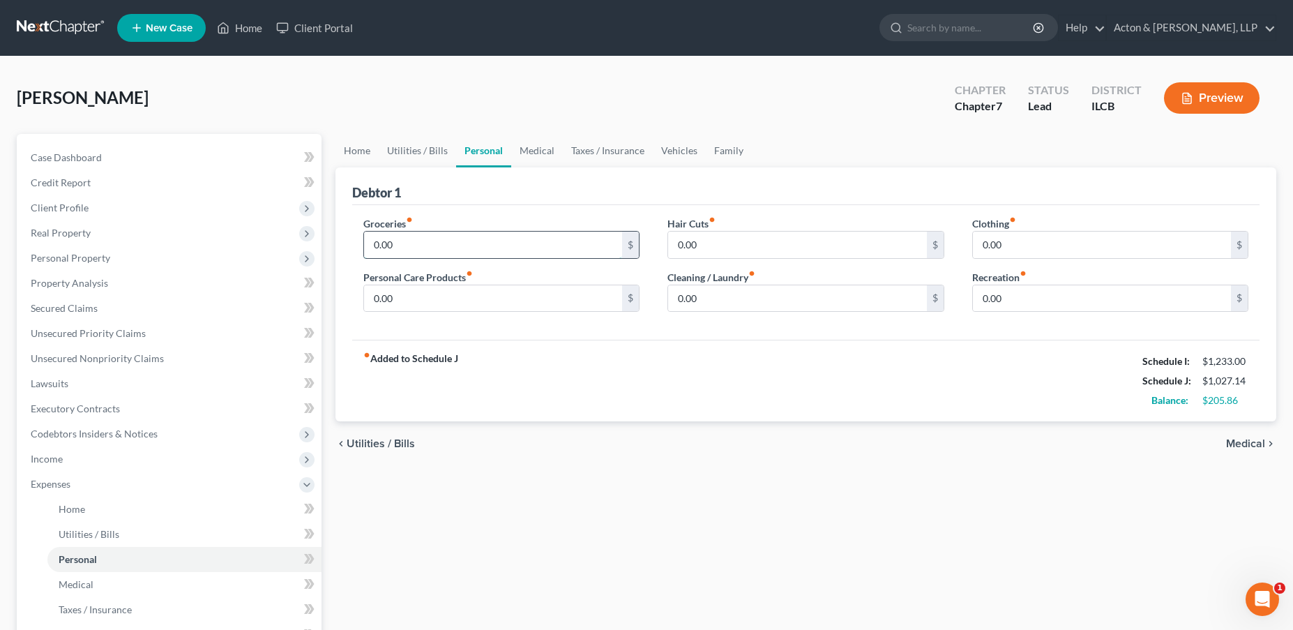
click at [402, 248] on input "0.00" at bounding box center [493, 244] width 259 height 26
type input "150"
click at [534, 369] on div "fiber_manual_record Added to Schedule J Schedule I: $1,233.00 Schedule J: $1,17…" at bounding box center [806, 381] width 908 height 82
click at [439, 151] on link "Utilities / Bills" at bounding box center [417, 150] width 77 height 33
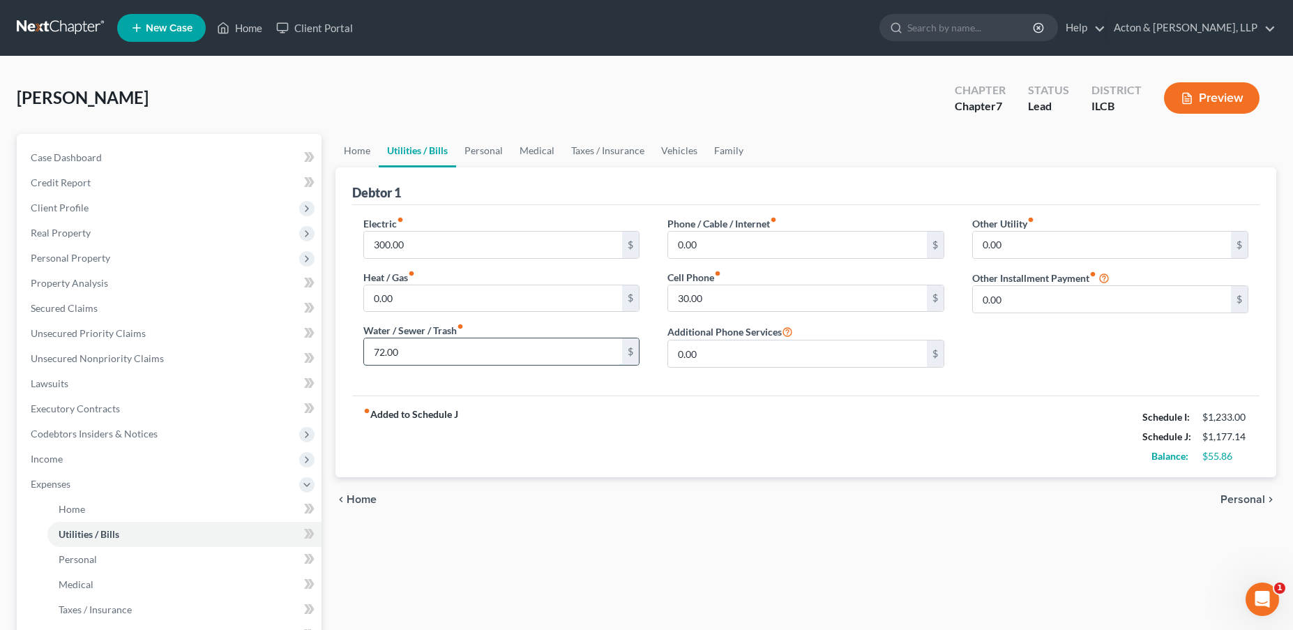
click at [440, 361] on input "72.00" at bounding box center [493, 351] width 259 height 26
type input "109"
click at [564, 425] on div "fiber_manual_record Added to Schedule J Schedule I: $1,233.00 Schedule J: $1,21…" at bounding box center [806, 436] width 908 height 82
click at [671, 150] on link "Vehicles" at bounding box center [679, 150] width 53 height 33
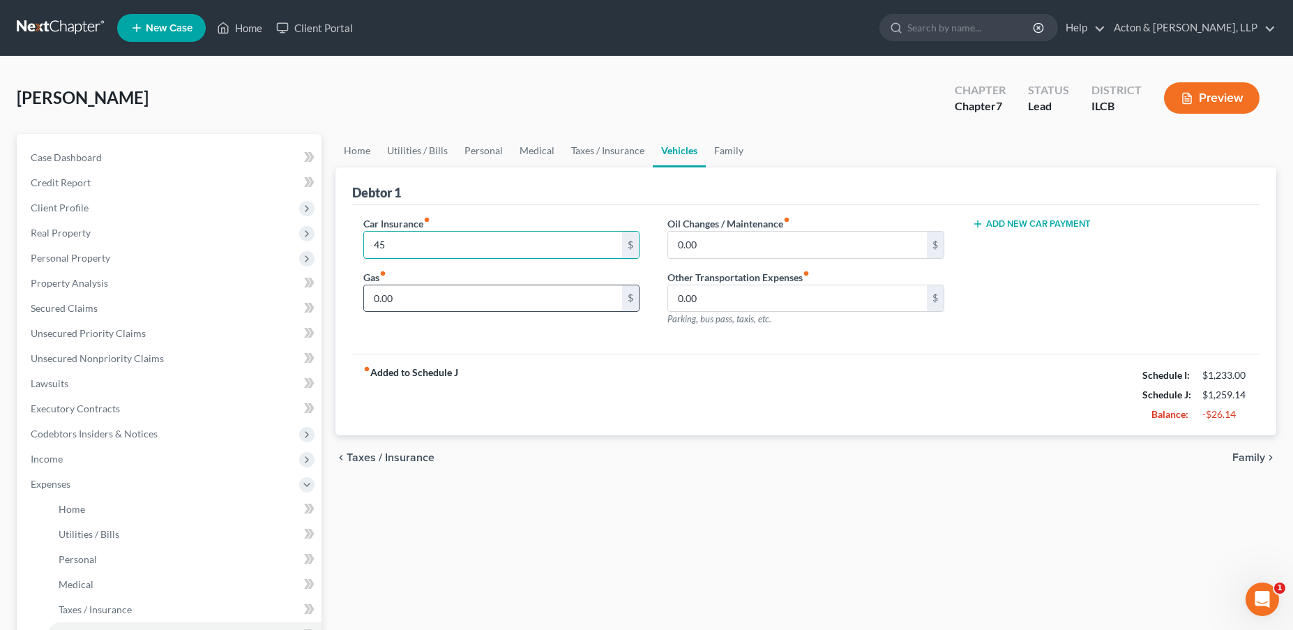
type input "45"
click at [410, 294] on input "0.00" at bounding box center [493, 298] width 259 height 26
type input "50"
drag, startPoint x: 717, startPoint y: 151, endPoint x: 693, endPoint y: 157, distance: 24.5
click at [717, 151] on link "Family" at bounding box center [729, 150] width 46 height 33
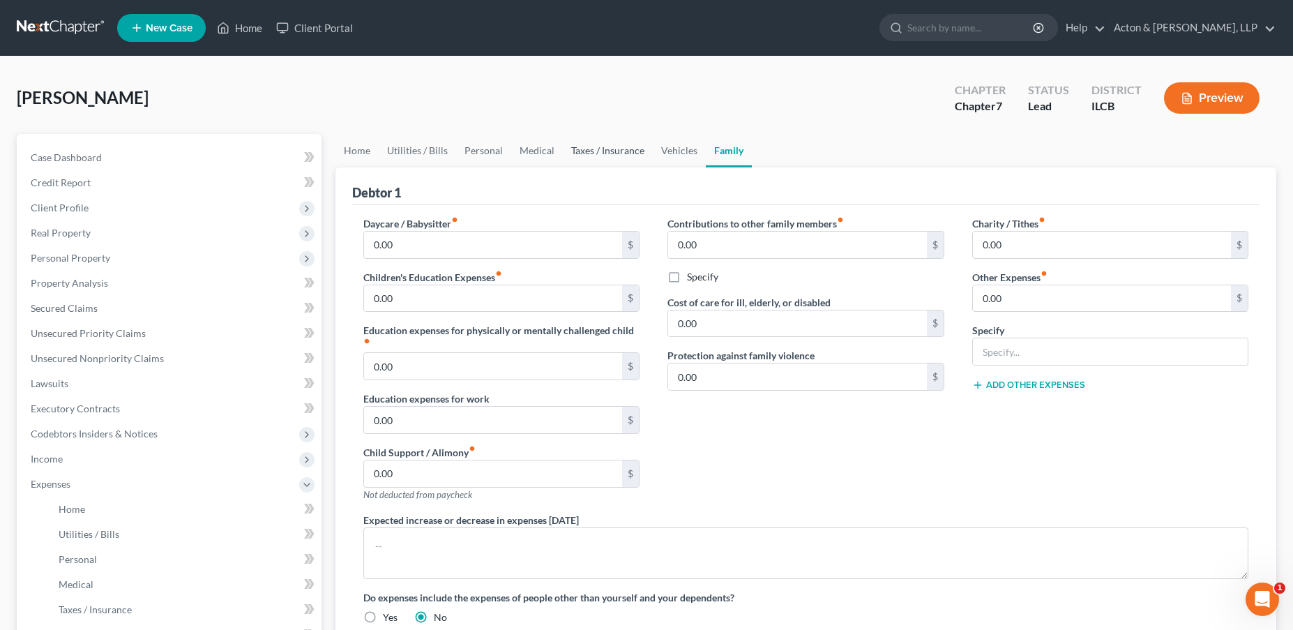
click at [605, 149] on link "Taxes / Insurance" at bounding box center [608, 150] width 90 height 33
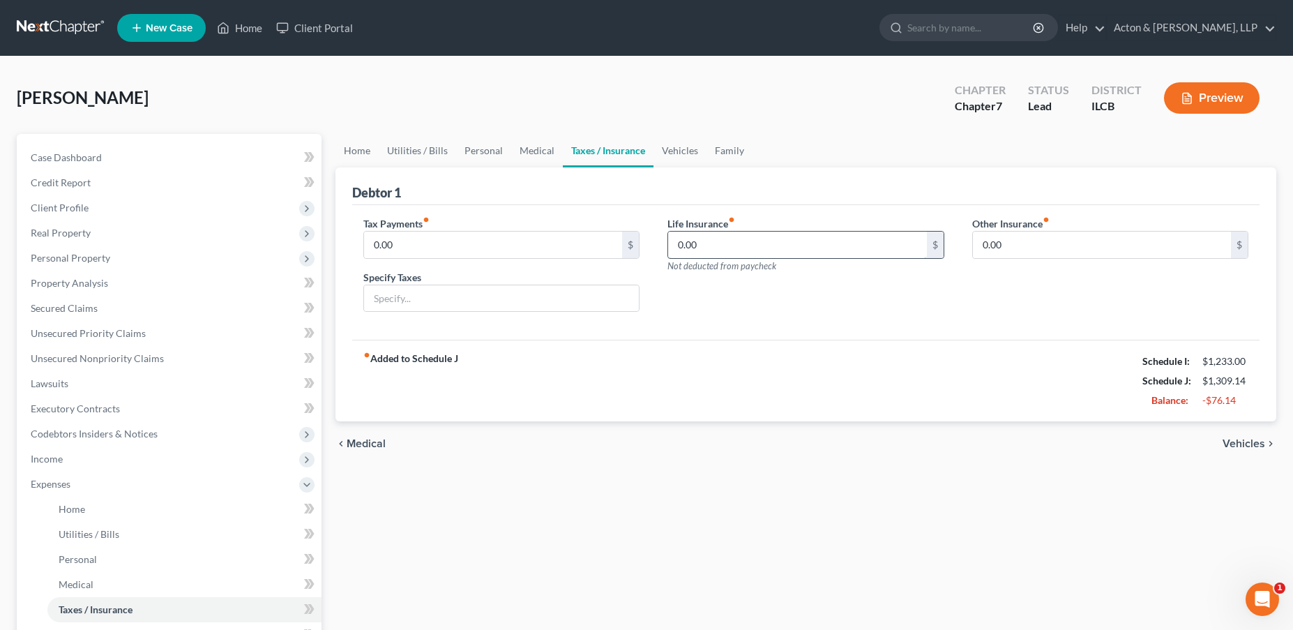
click at [719, 241] on input "0.00" at bounding box center [797, 244] width 259 height 26
type input "33"
click at [753, 335] on div "Tax Payments fiber_manual_record 0.00 $ Specify Taxes Life Insurance fiber_manu…" at bounding box center [806, 272] width 908 height 135
click at [1248, 441] on span "Vehicles" at bounding box center [1243, 443] width 43 height 11
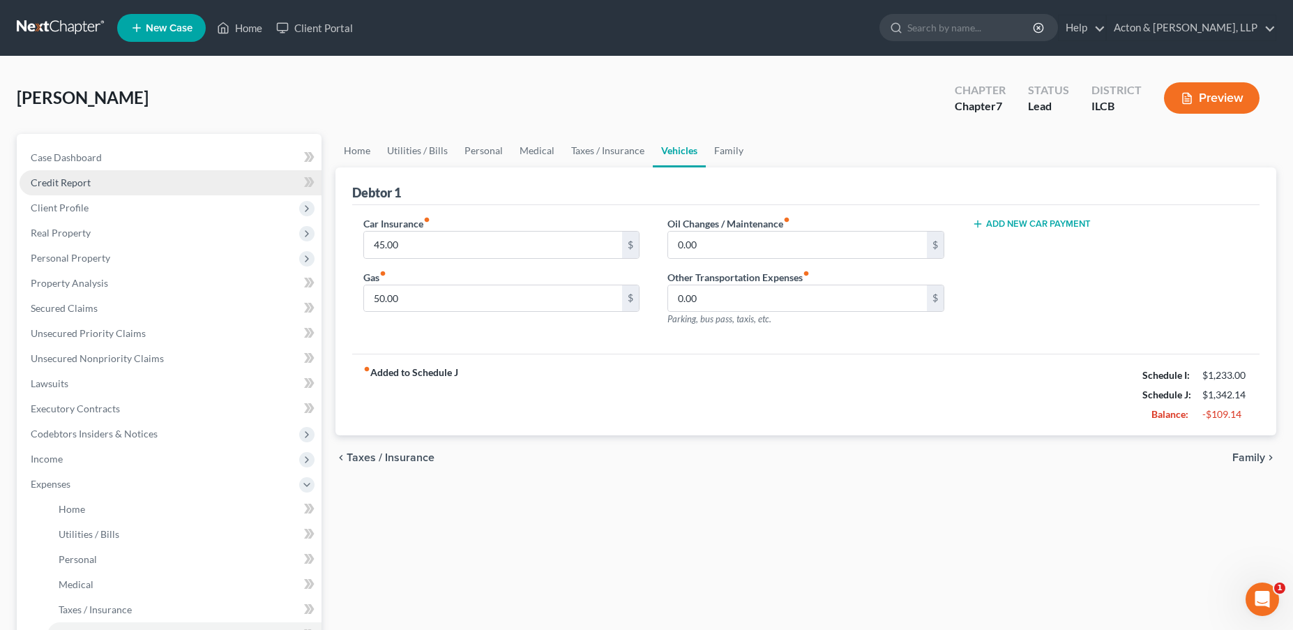
click at [71, 178] on span "Credit Report" at bounding box center [61, 182] width 60 height 12
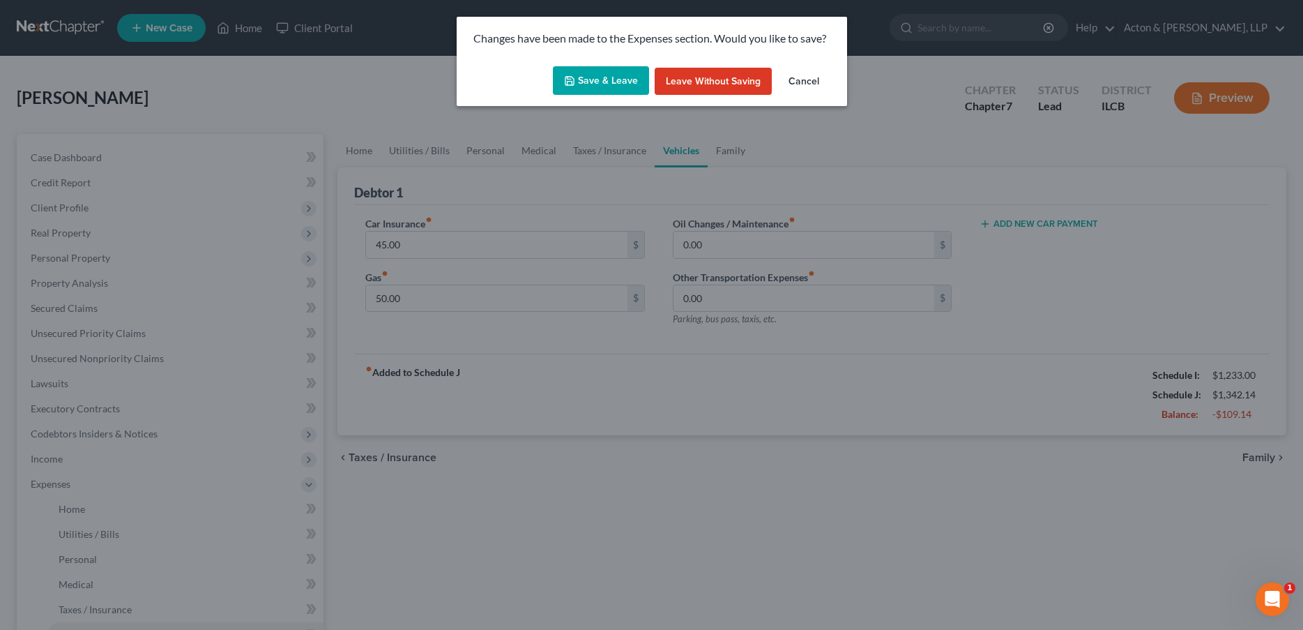
click at [606, 79] on button "Save & Leave" at bounding box center [601, 80] width 96 height 29
